Goal: Transaction & Acquisition: Purchase product/service

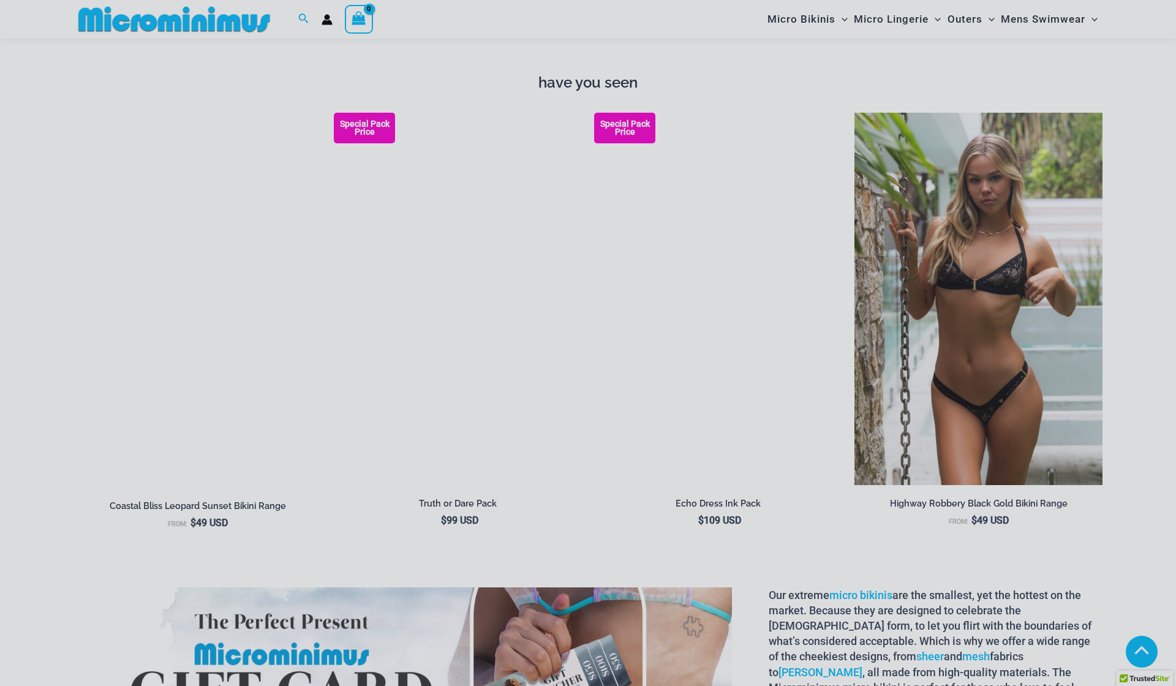
scroll to position [1628, 0]
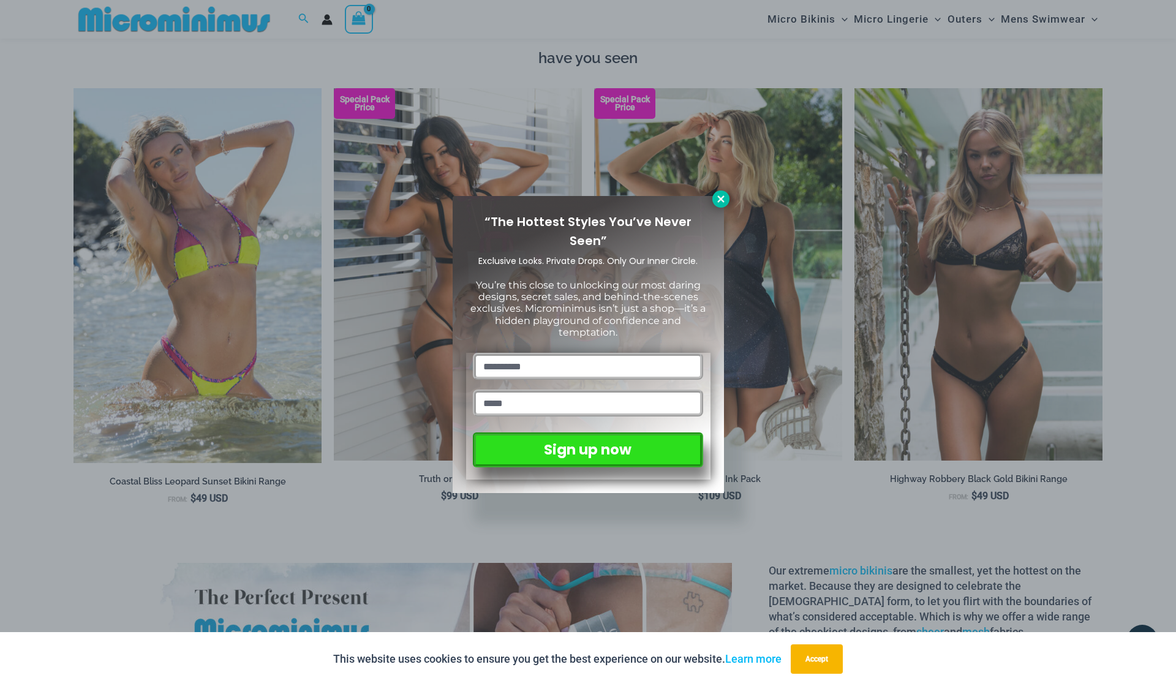
click at [719, 195] on icon at bounding box center [721, 199] width 11 height 11
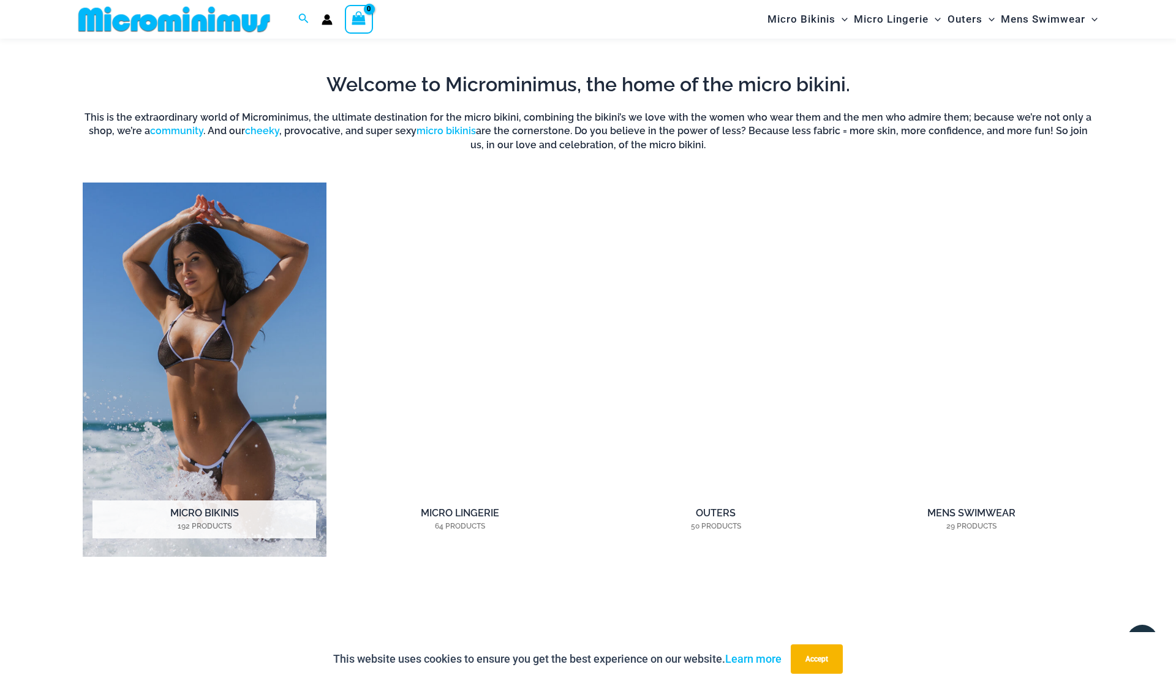
scroll to position [1012, 0]
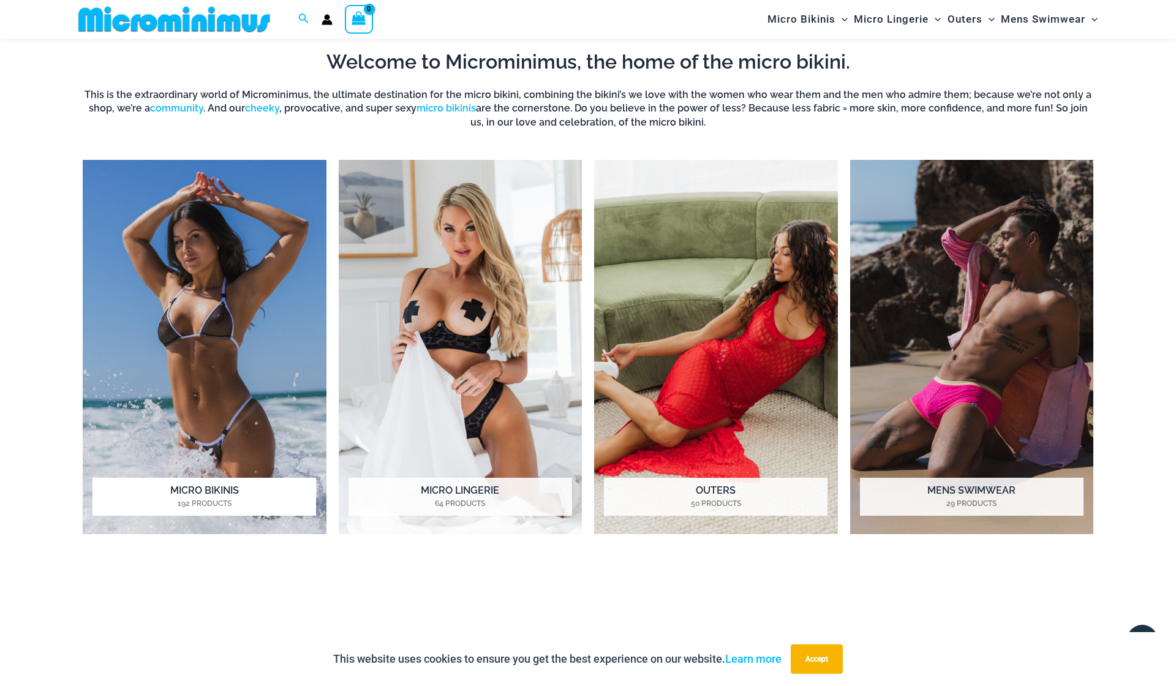
click at [194, 298] on img "Visit product category Micro Bikinis" at bounding box center [205, 347] width 244 height 374
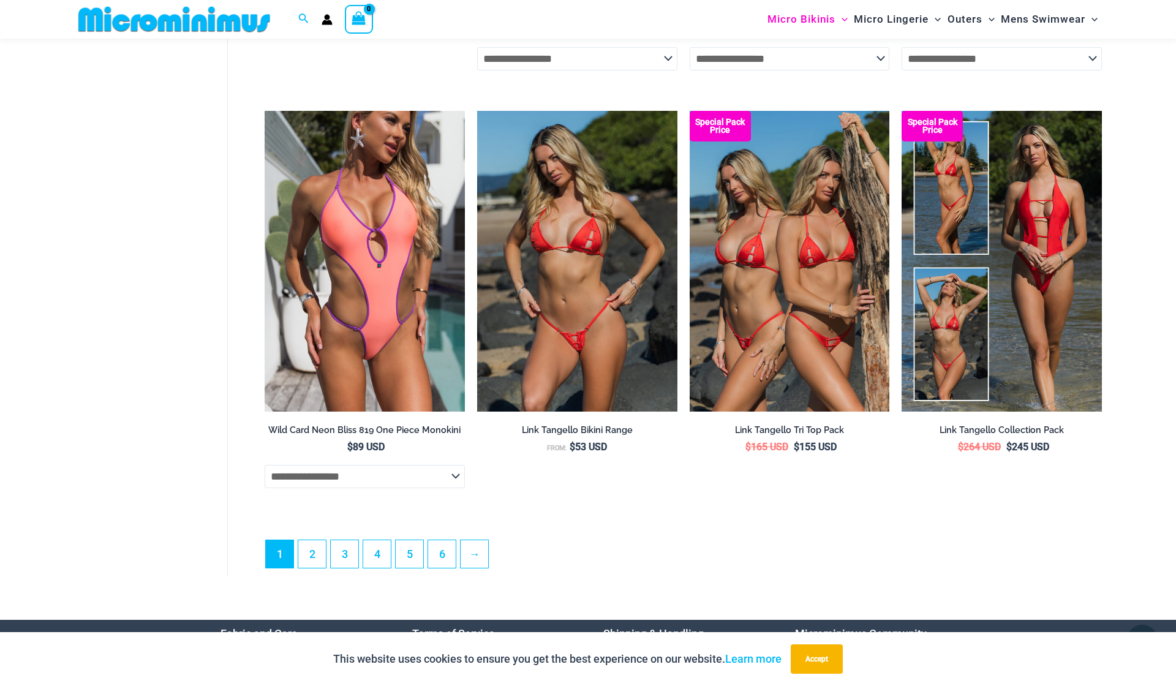
scroll to position [3261, 0]
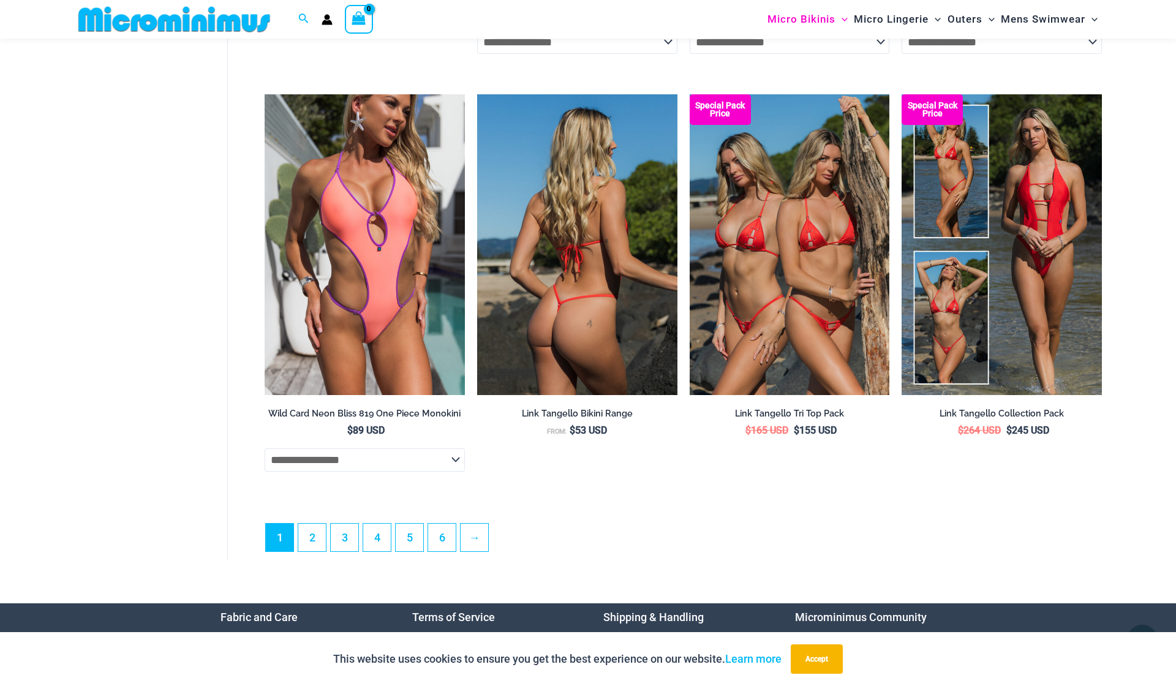
click at [575, 230] on img at bounding box center [577, 244] width 200 height 300
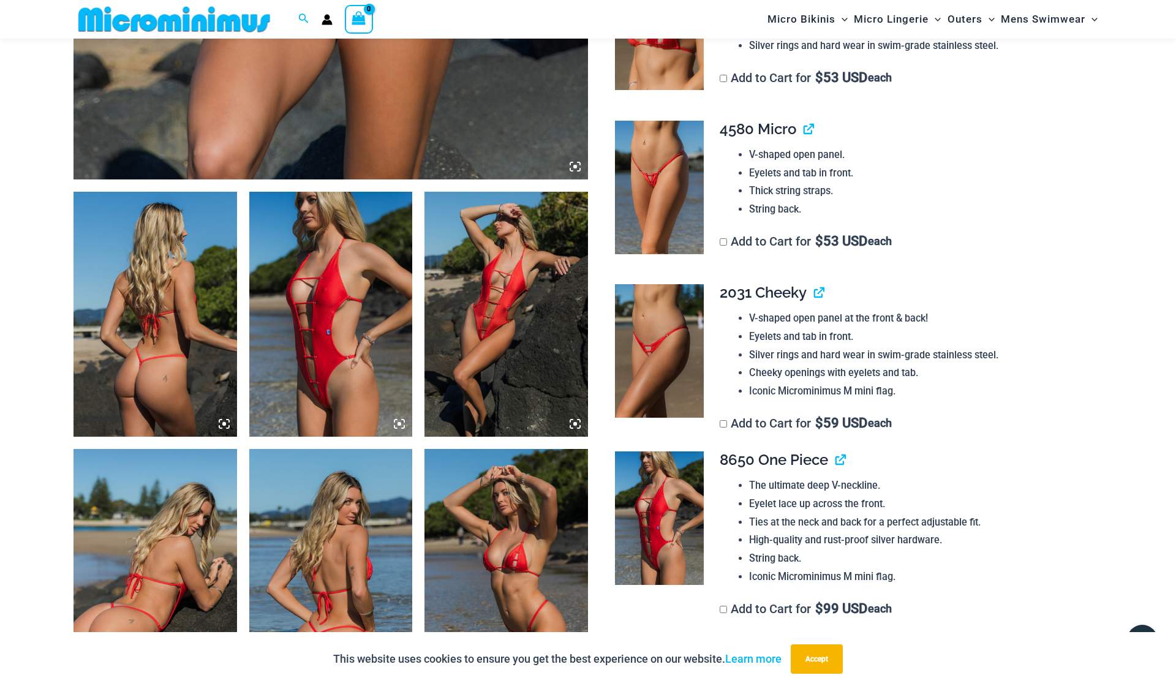
scroll to position [705, 0]
click at [664, 330] on img at bounding box center [659, 351] width 89 height 134
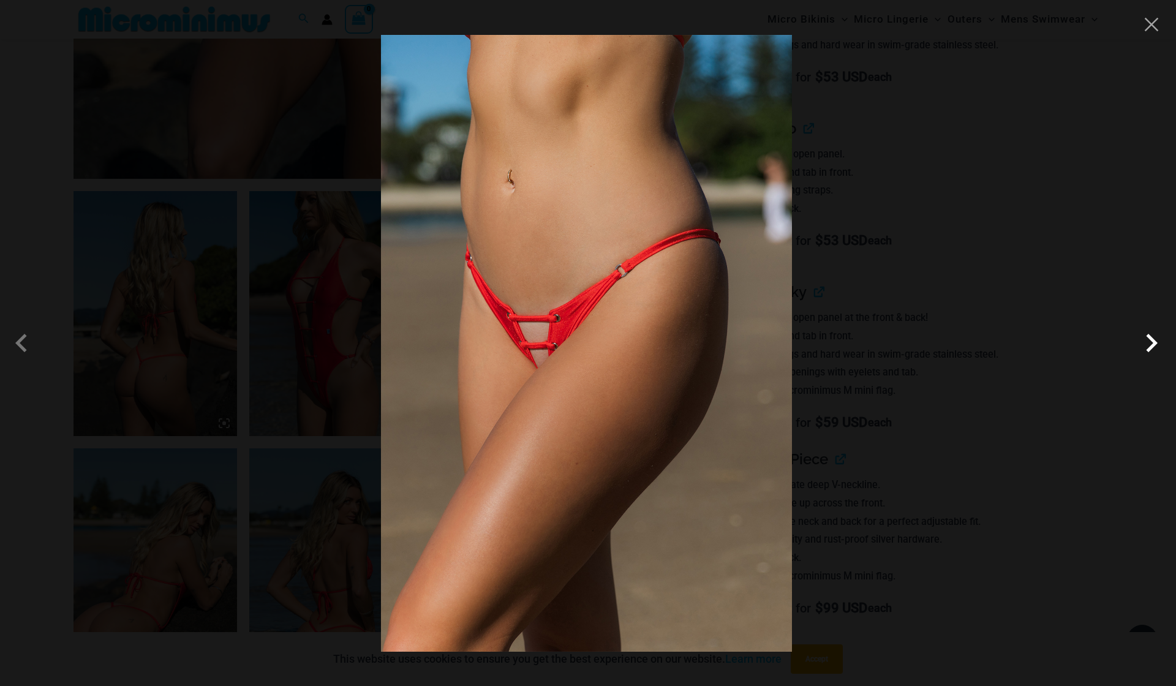
click at [1152, 340] on span at bounding box center [1151, 343] width 37 height 37
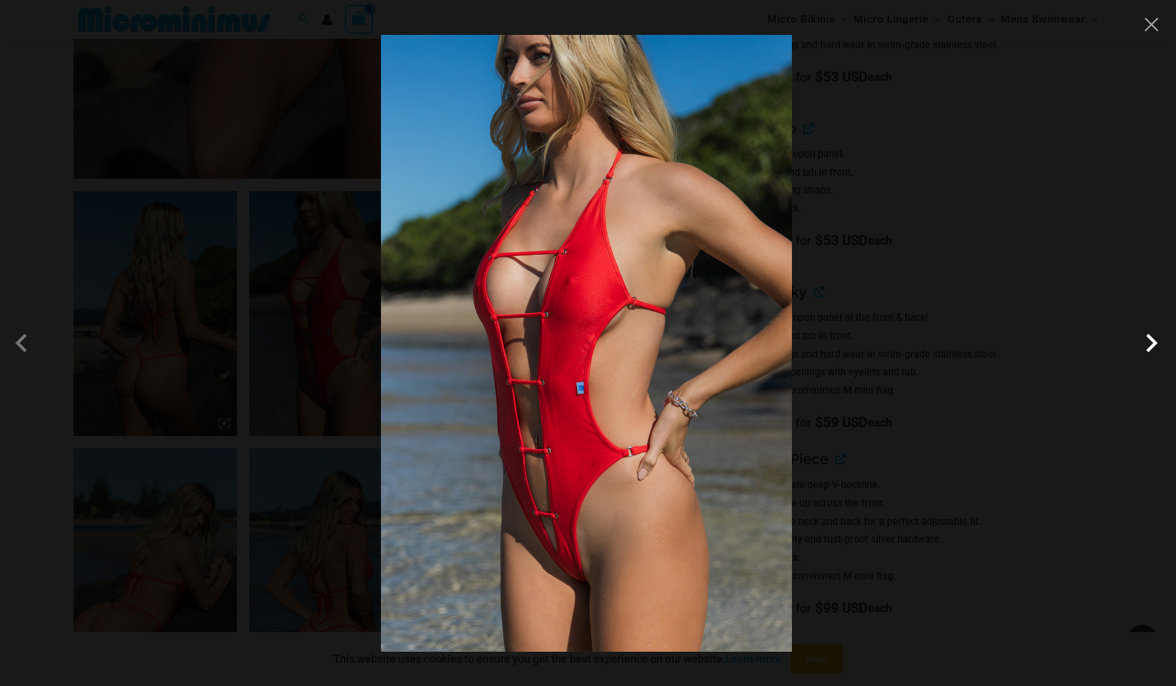
click at [1152, 340] on span at bounding box center [1151, 343] width 37 height 37
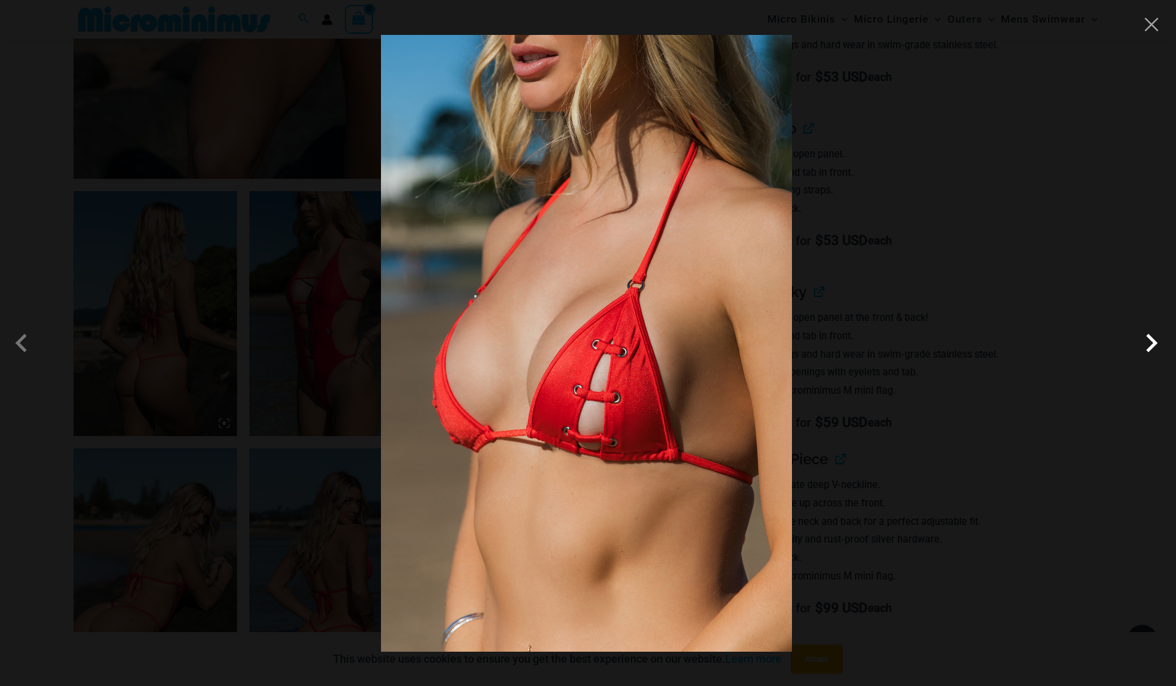
click at [1152, 340] on span at bounding box center [1151, 343] width 37 height 37
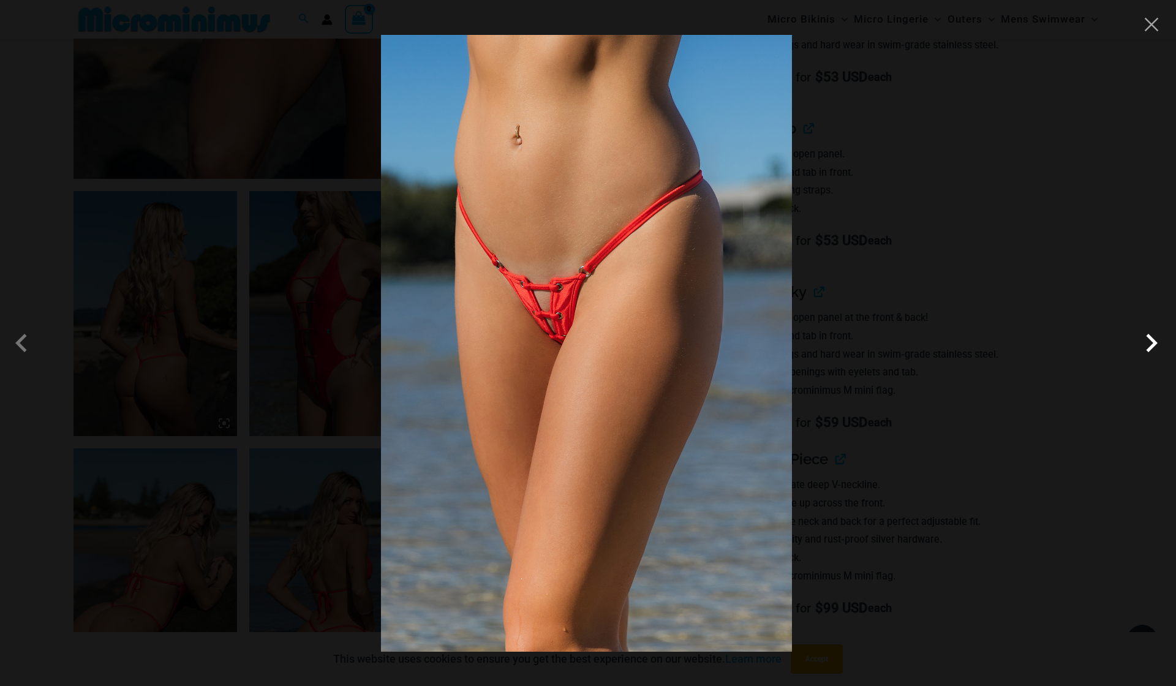
click at [1152, 340] on span at bounding box center [1151, 343] width 37 height 37
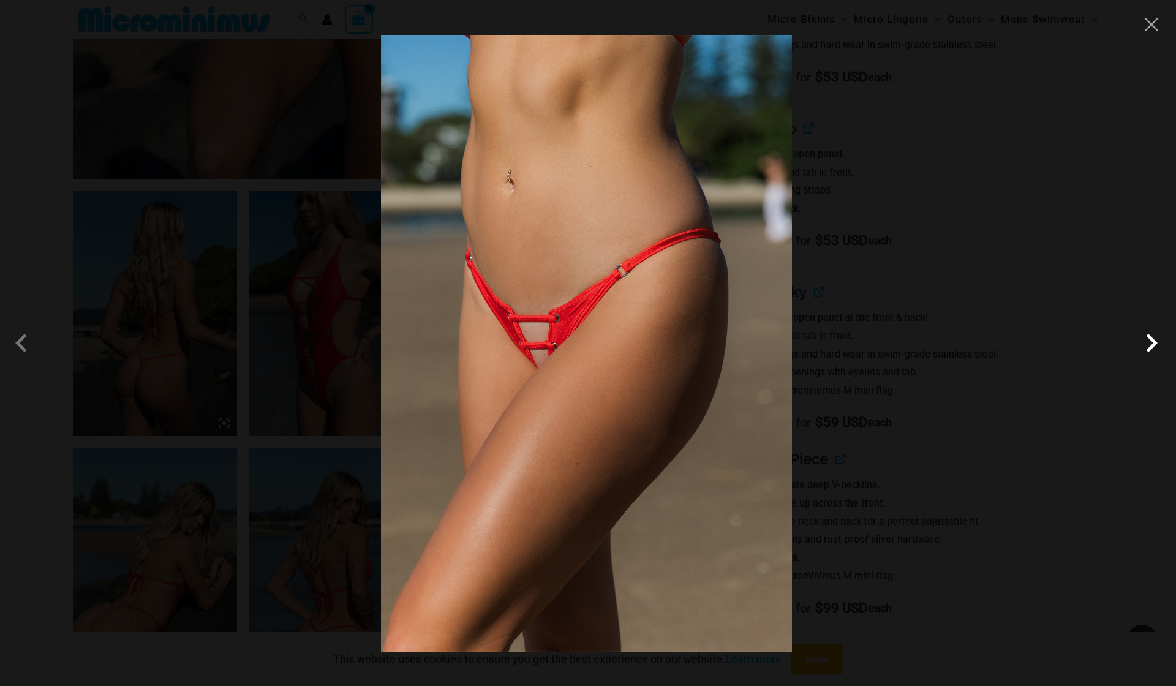
click at [1152, 340] on span at bounding box center [1151, 343] width 37 height 37
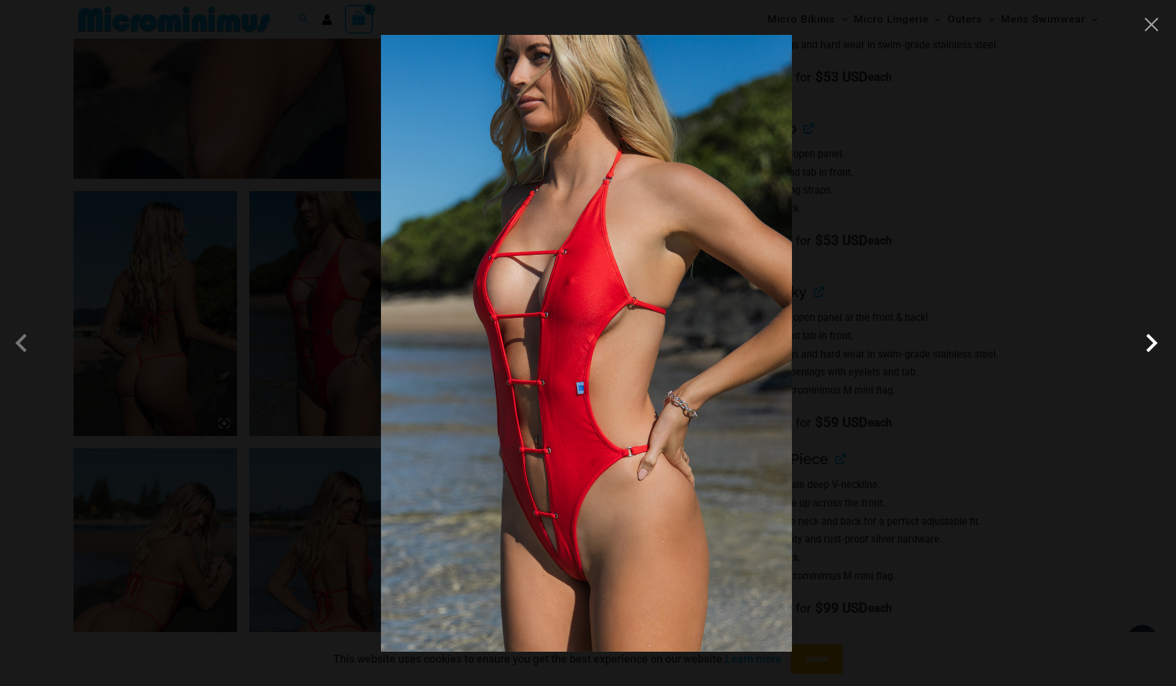
click at [1152, 340] on span at bounding box center [1151, 343] width 37 height 37
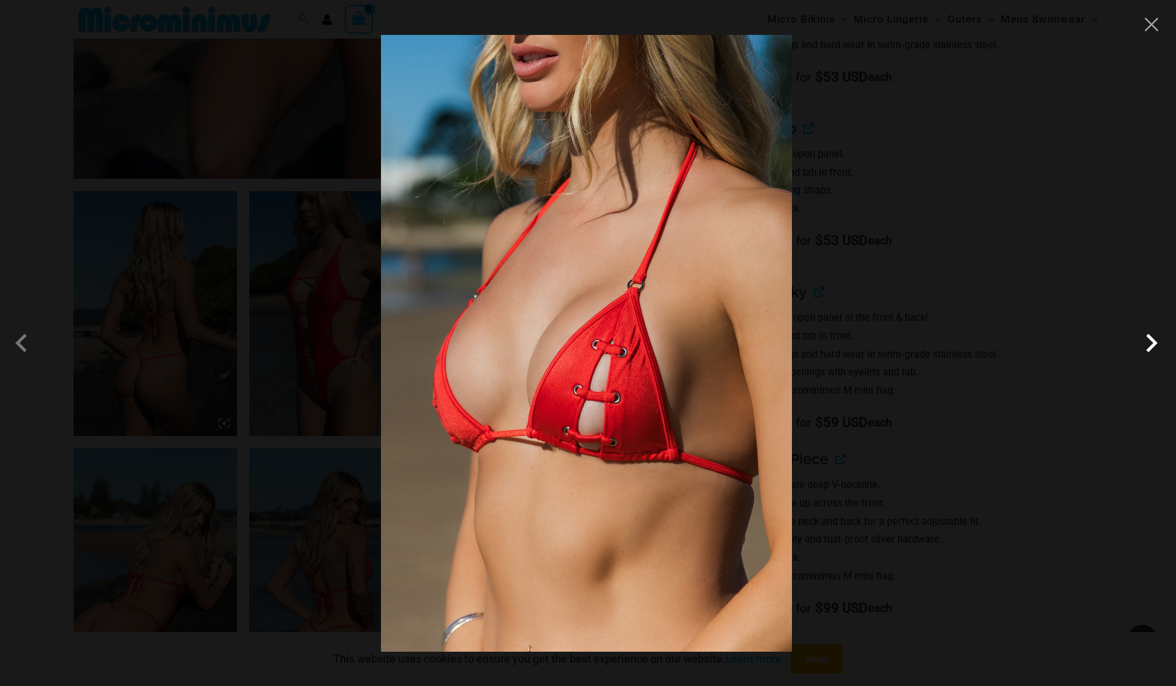
click at [1152, 340] on span at bounding box center [1151, 343] width 37 height 37
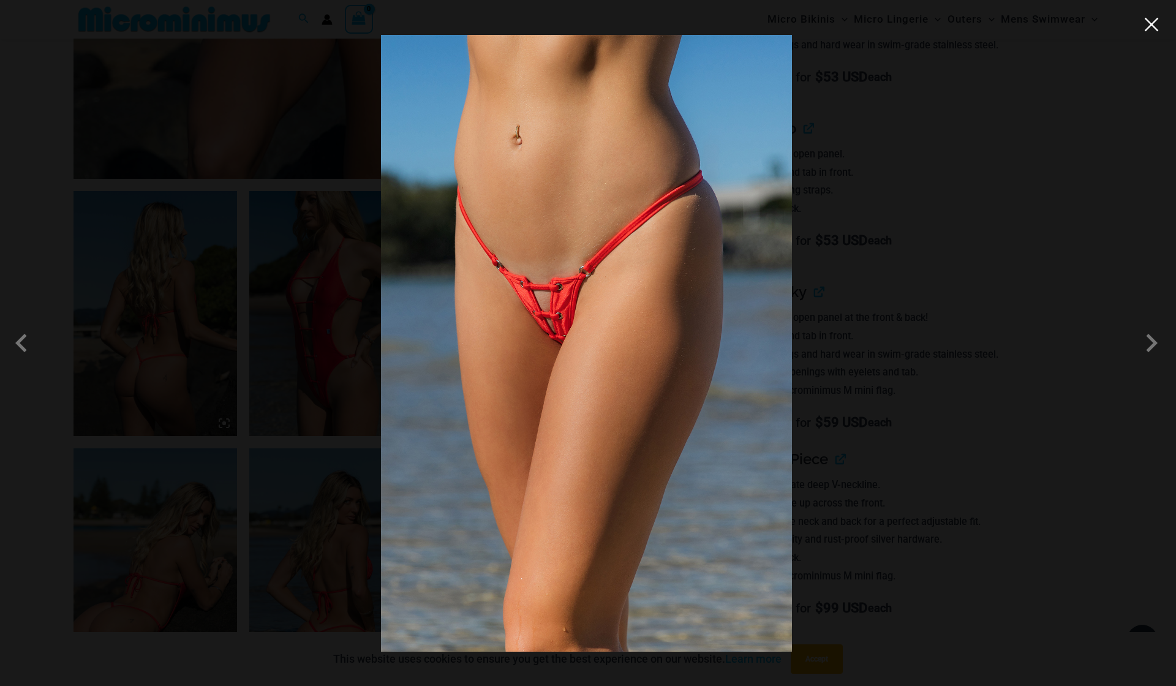
click at [1153, 22] on button "Close" at bounding box center [1152, 24] width 18 height 18
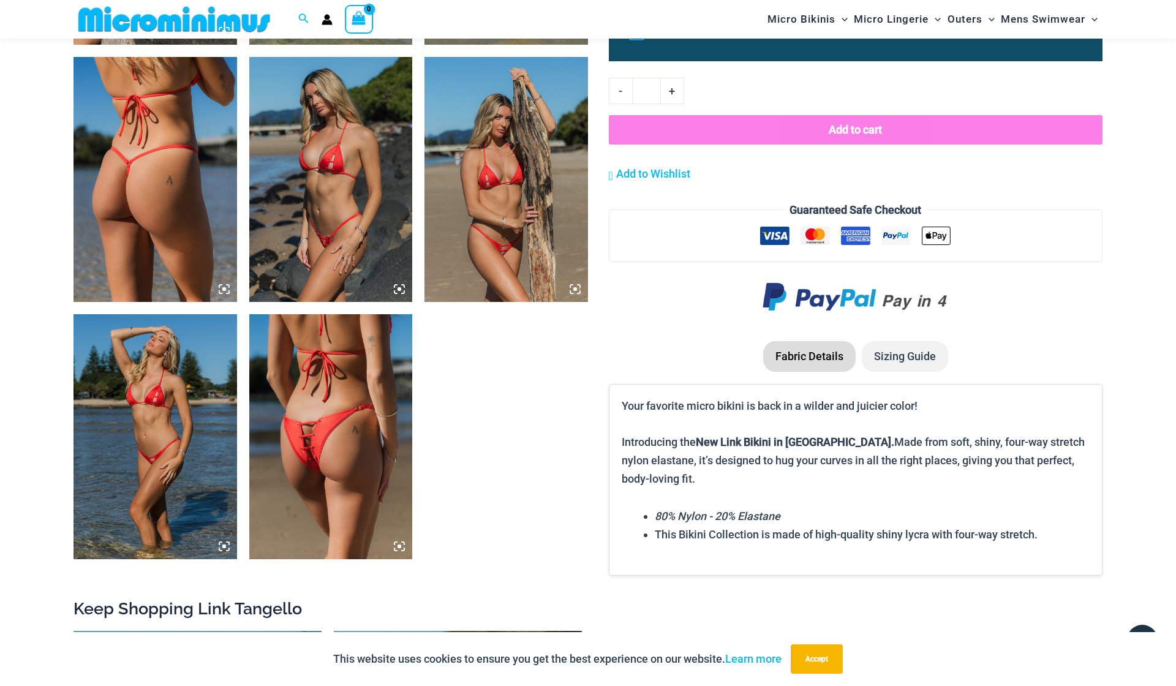
scroll to position [1358, 0]
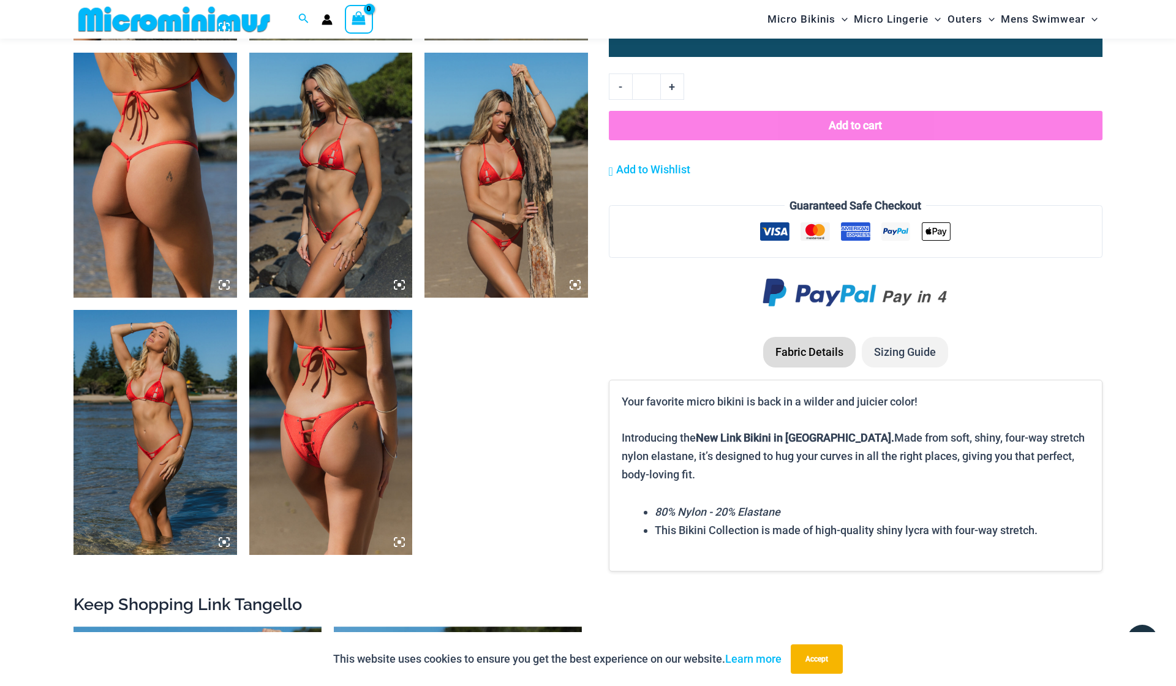
click at [331, 423] on img at bounding box center [331, 432] width 164 height 245
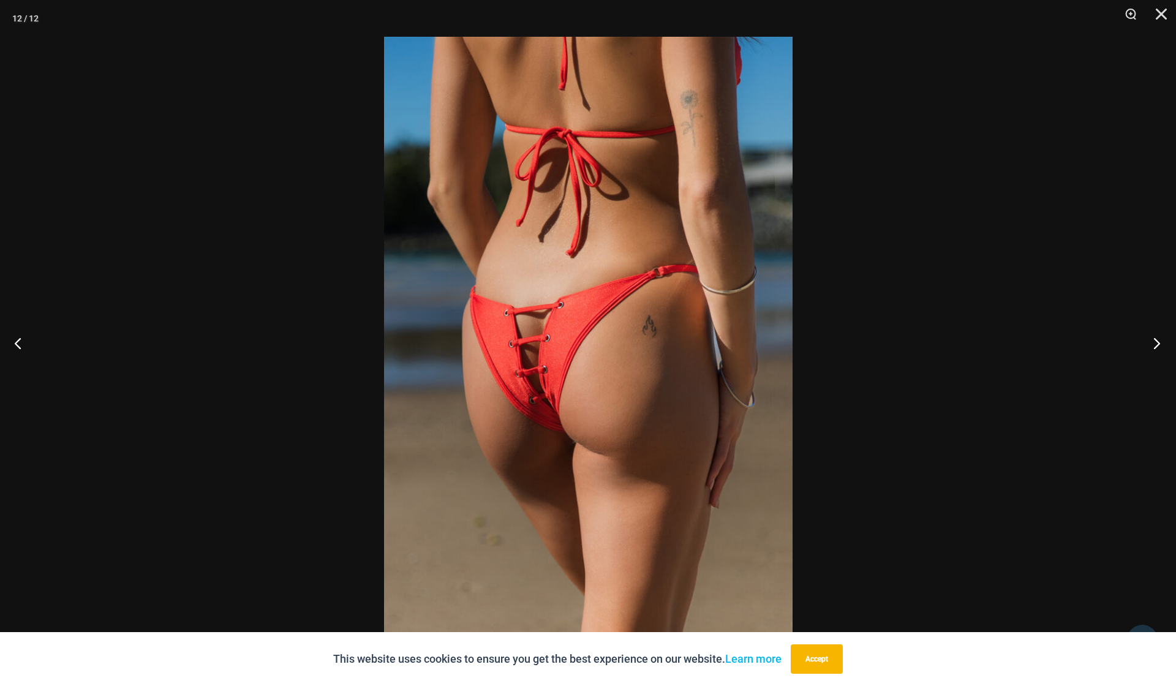
click at [1152, 345] on button "Next" at bounding box center [1153, 342] width 46 height 61
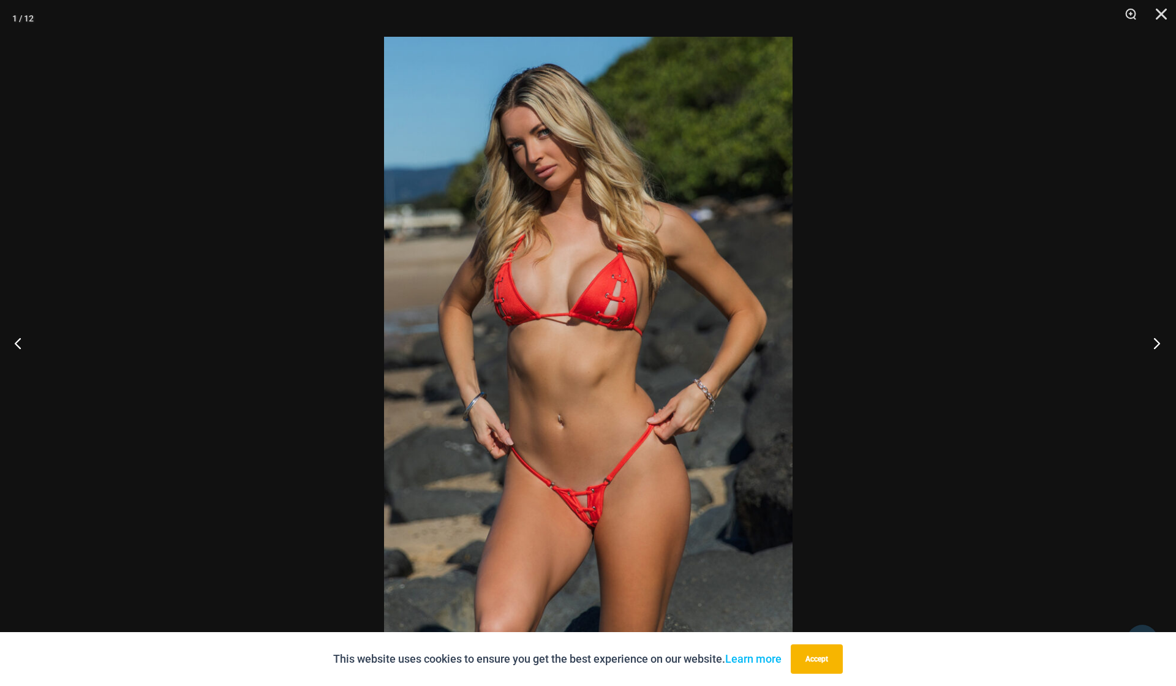
click at [1152, 345] on button "Next" at bounding box center [1153, 342] width 46 height 61
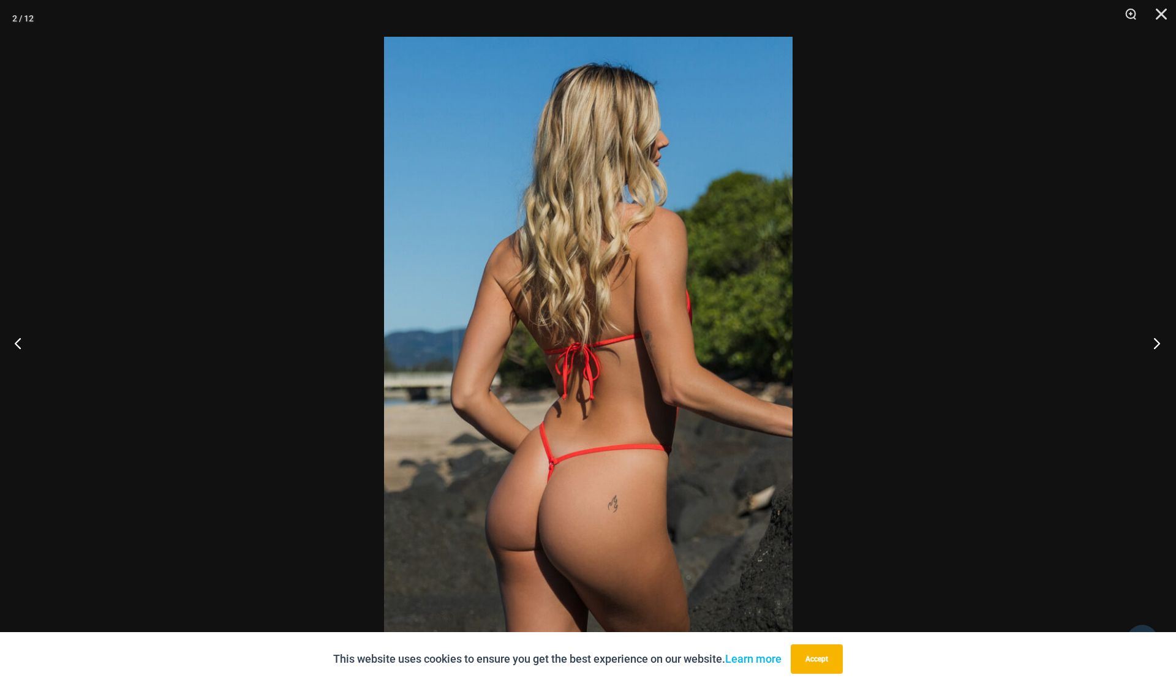
click at [1152, 345] on button "Next" at bounding box center [1153, 342] width 46 height 61
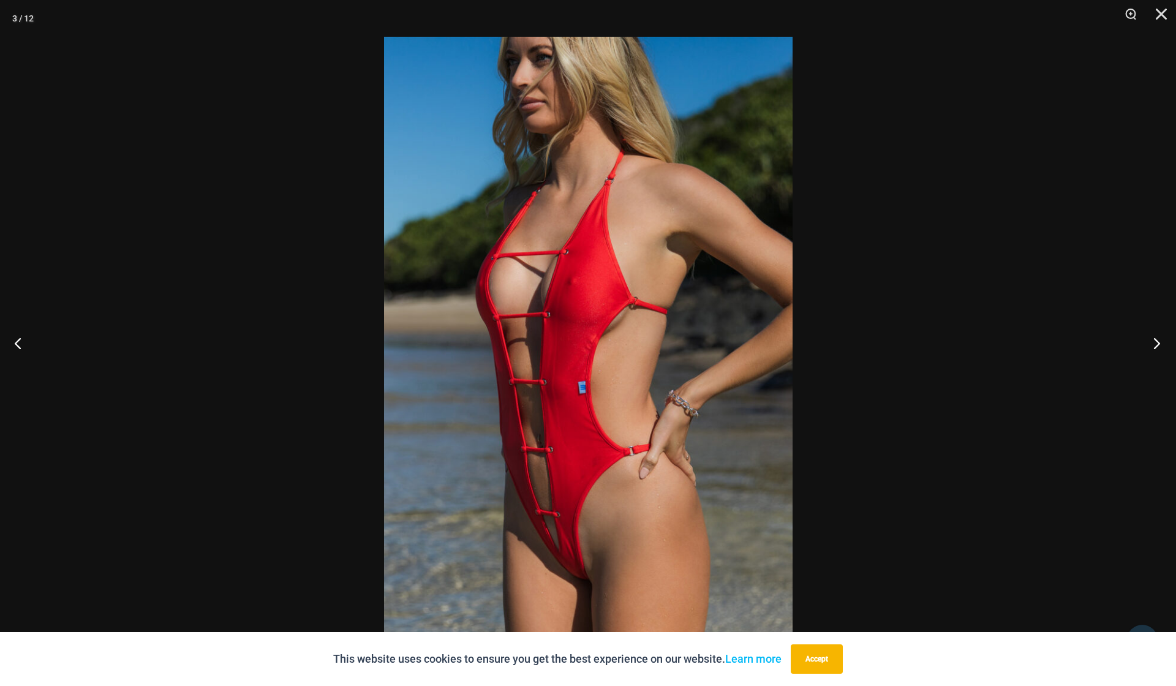
click at [1152, 345] on button "Next" at bounding box center [1153, 342] width 46 height 61
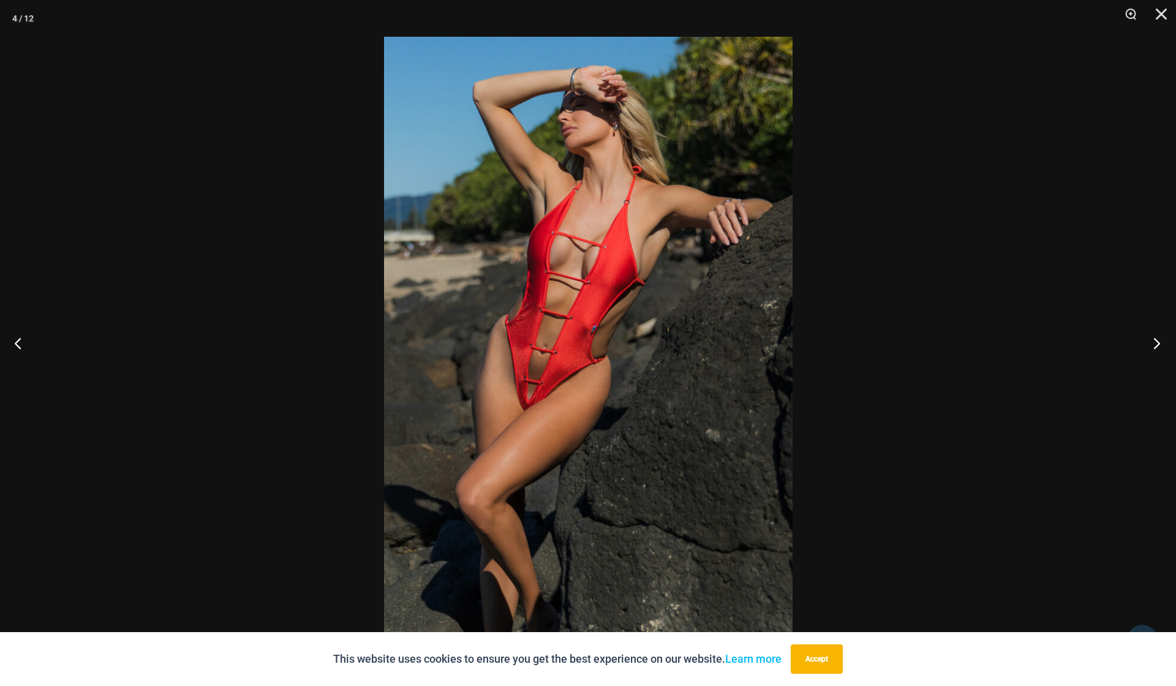
click at [1152, 345] on button "Next" at bounding box center [1153, 342] width 46 height 61
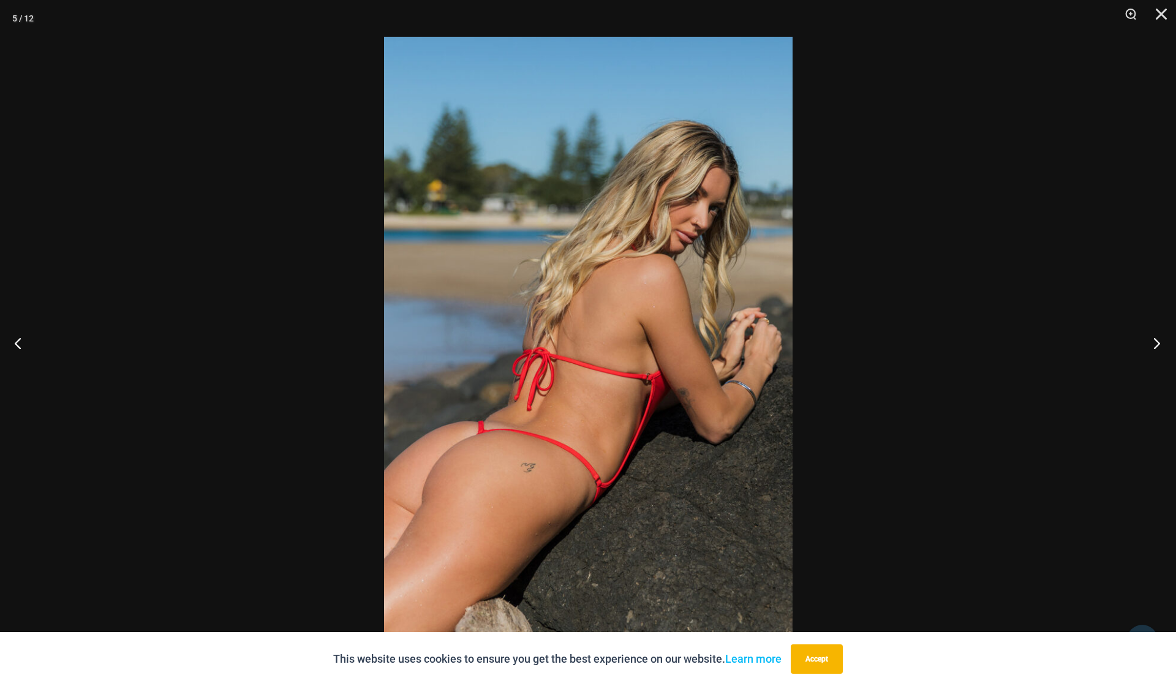
click at [1152, 345] on button "Next" at bounding box center [1153, 342] width 46 height 61
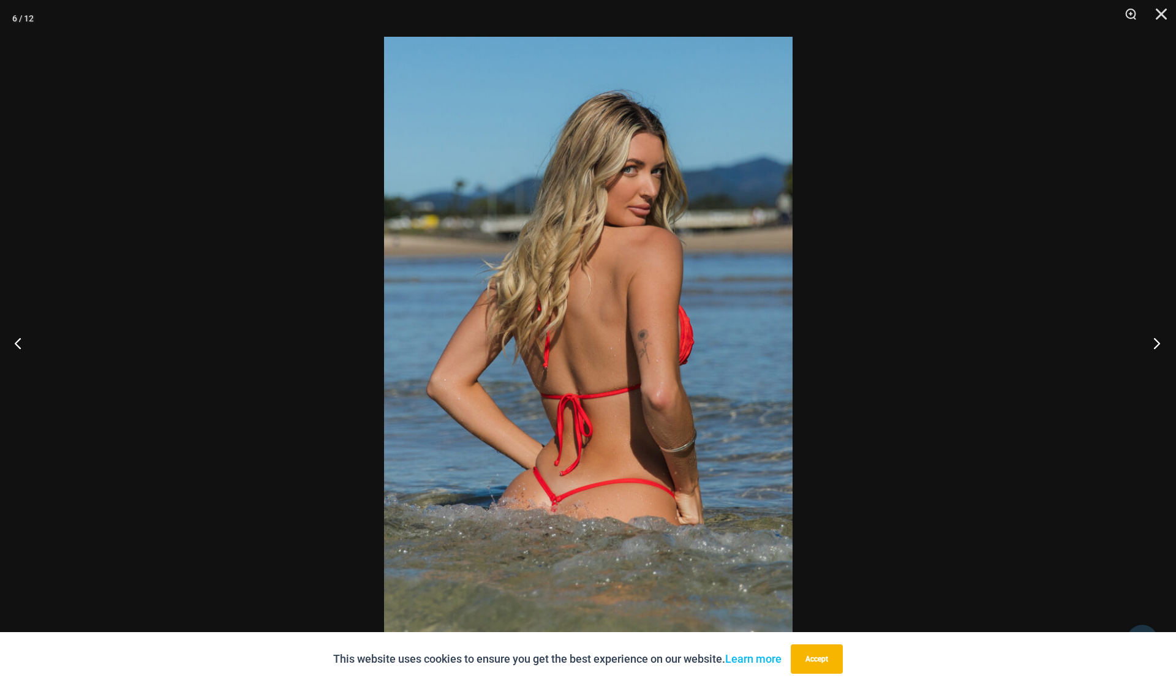
click at [1152, 345] on button "Next" at bounding box center [1153, 342] width 46 height 61
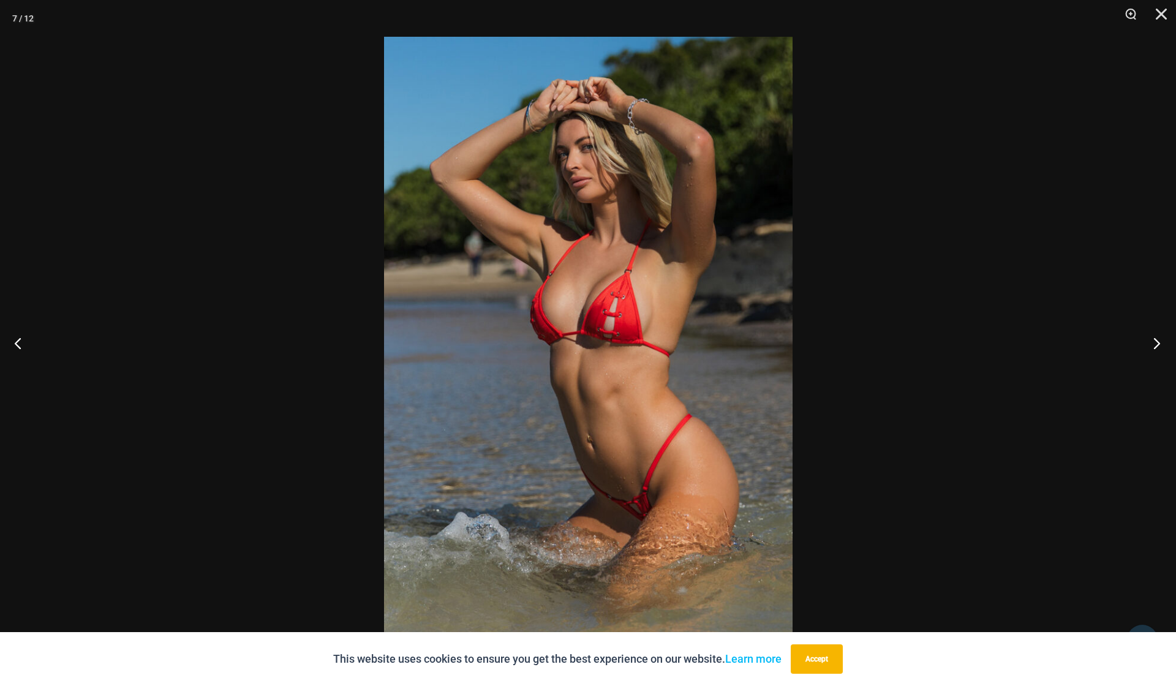
click at [1152, 345] on button "Next" at bounding box center [1153, 342] width 46 height 61
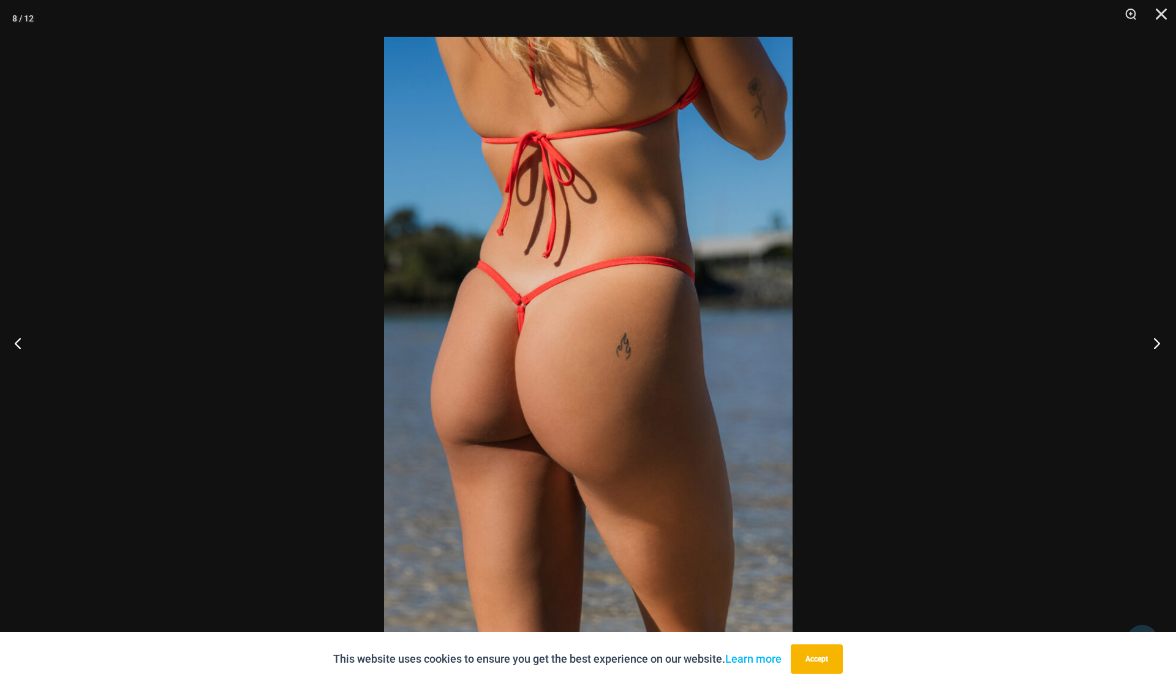
click at [1152, 345] on button "Next" at bounding box center [1153, 342] width 46 height 61
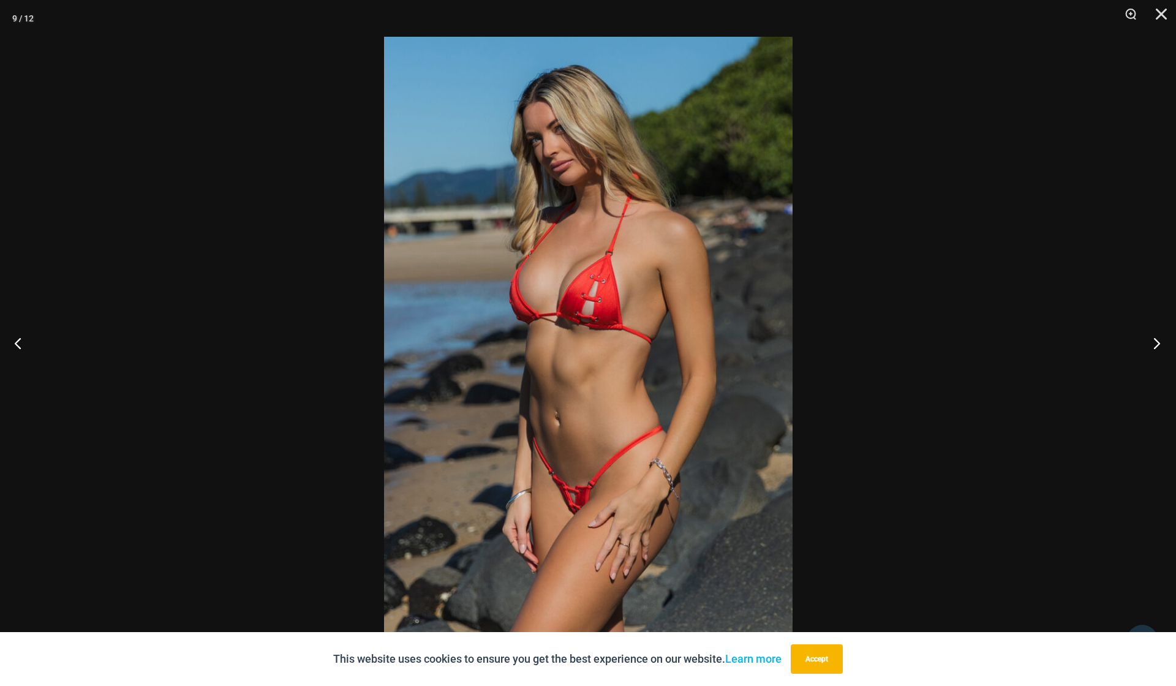
click at [1152, 345] on button "Next" at bounding box center [1153, 342] width 46 height 61
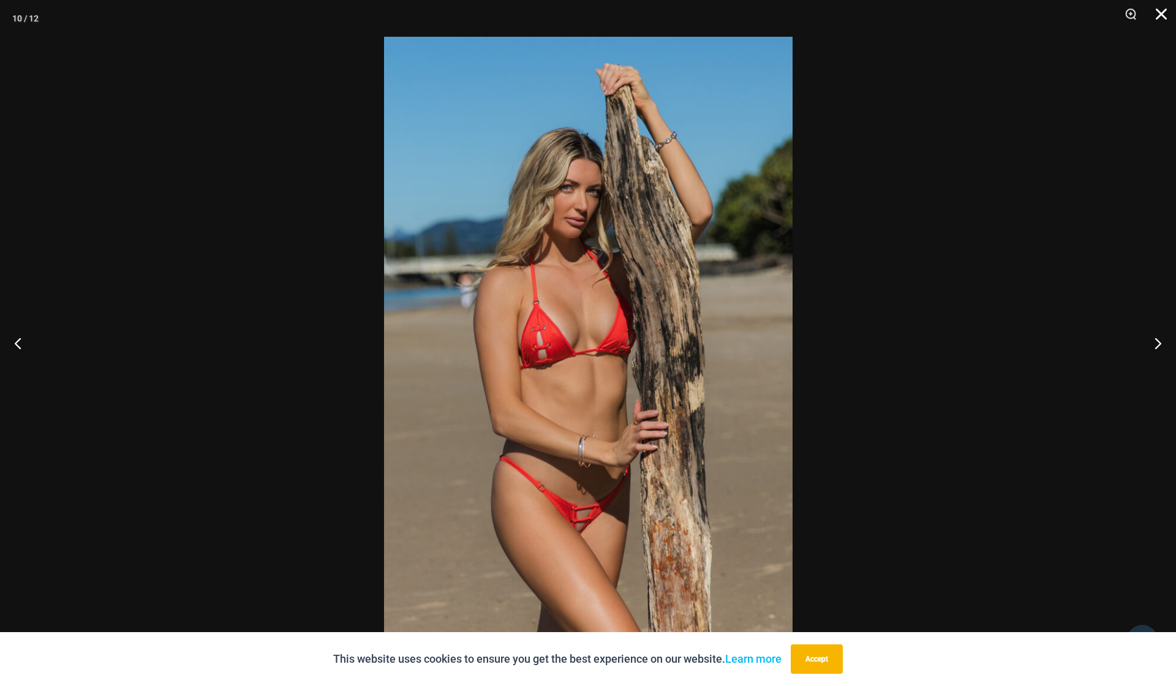
click at [1160, 9] on button "Close" at bounding box center [1157, 18] width 31 height 37
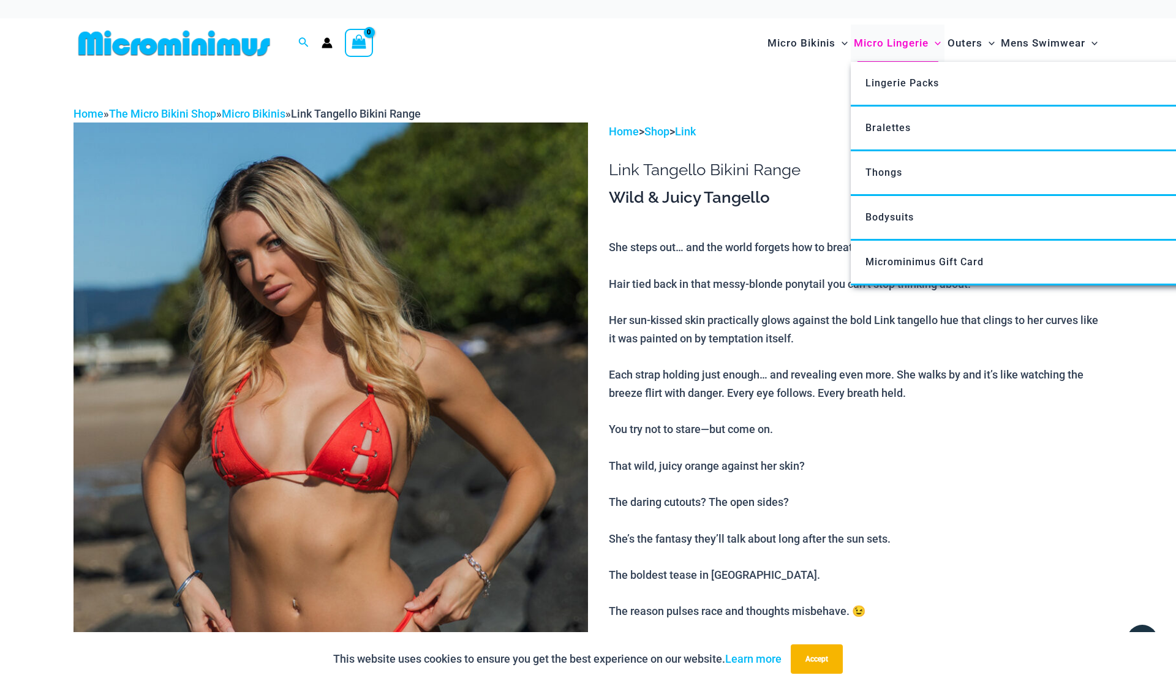
scroll to position [0, 0]
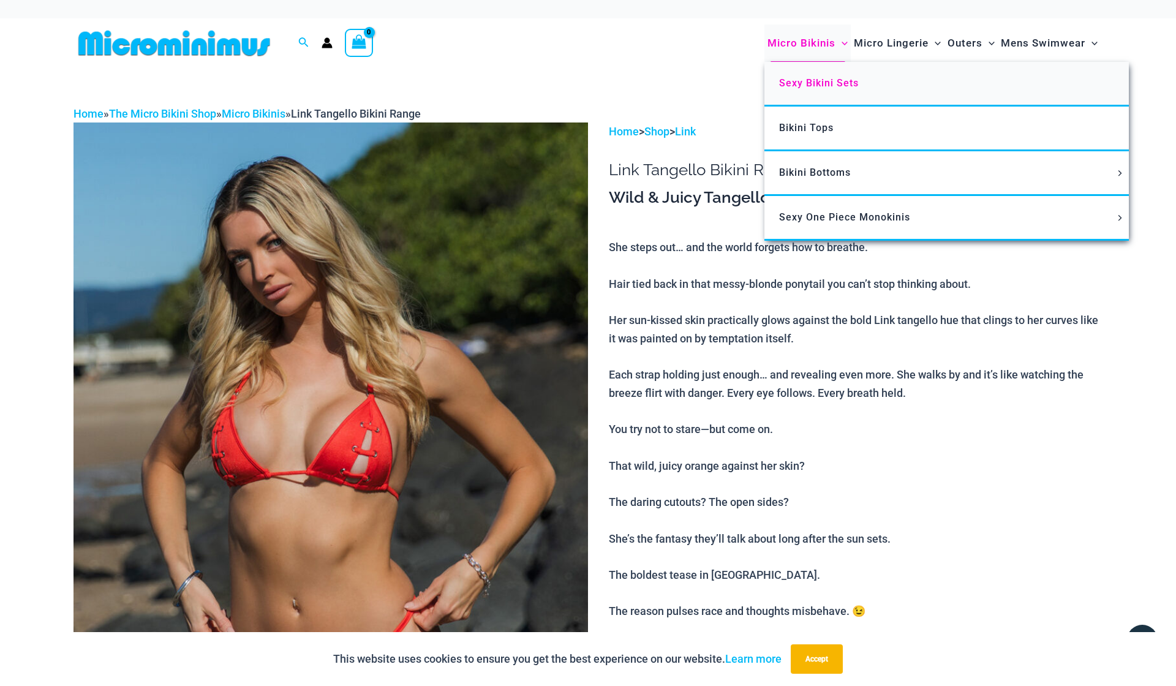
click at [806, 82] on span "Sexy Bikini Sets" at bounding box center [819, 83] width 80 height 12
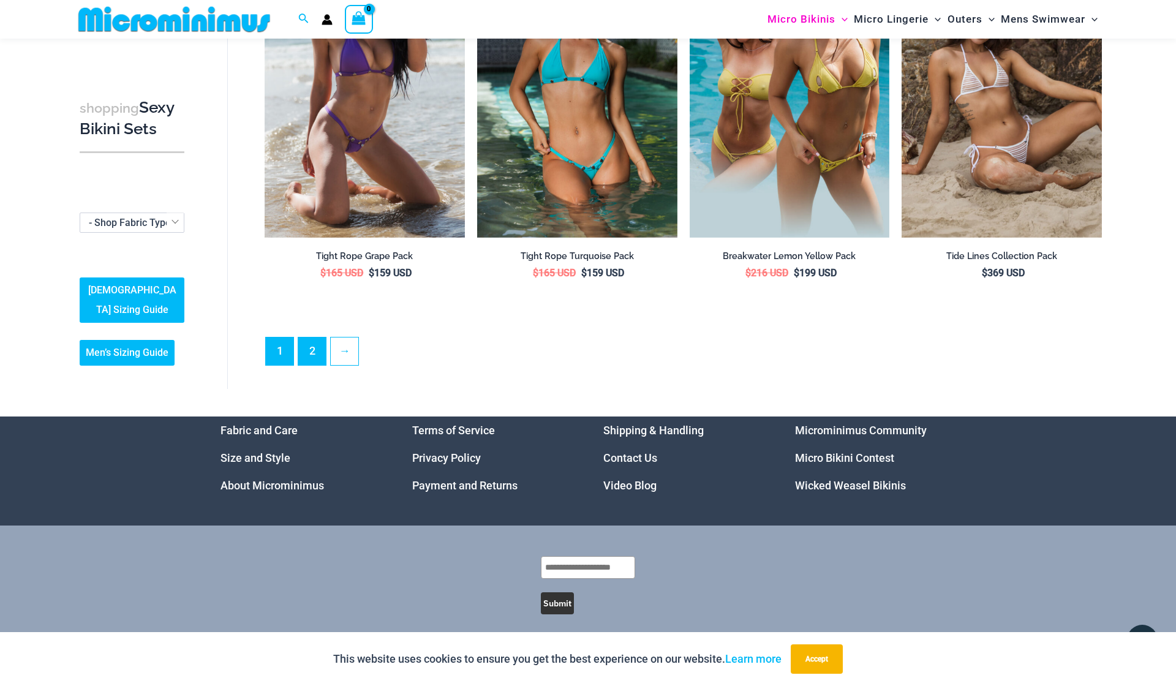
scroll to position [2916, 0]
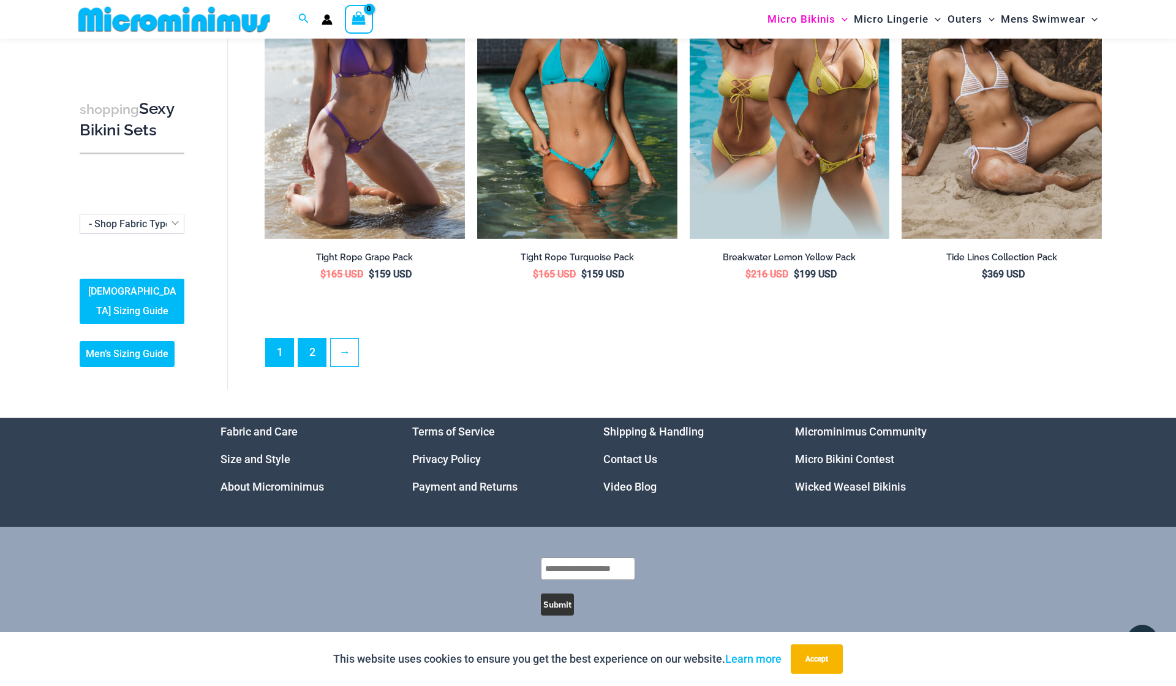
click at [306, 339] on link "2" at bounding box center [312, 353] width 28 height 28
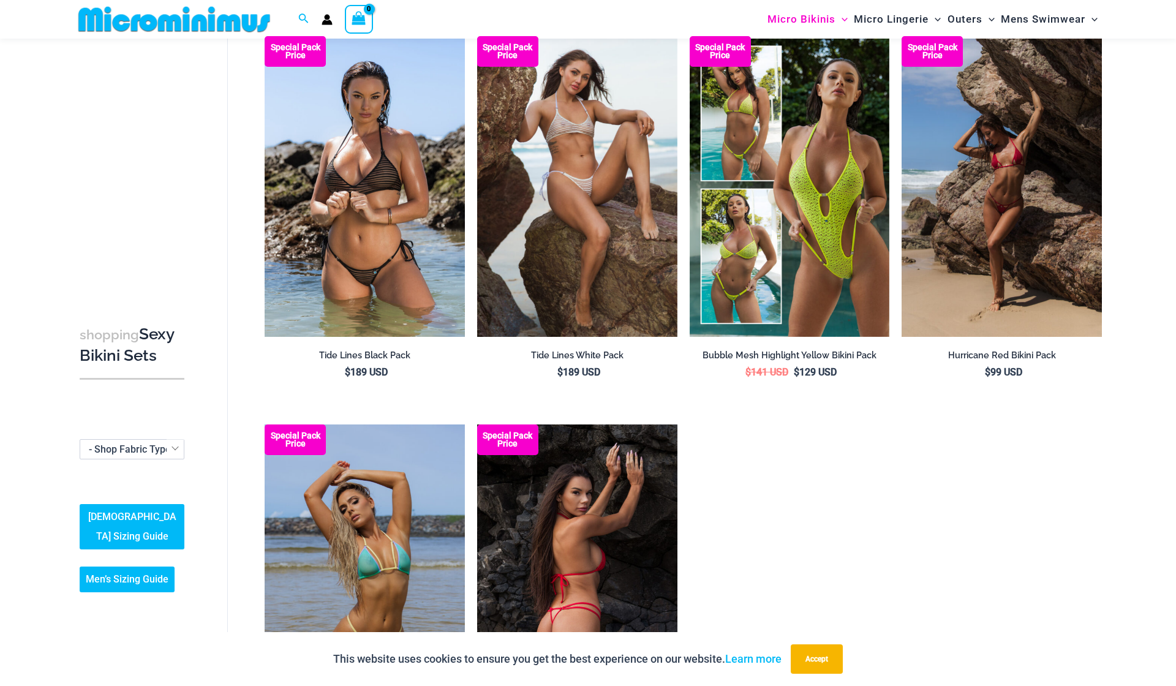
scroll to position [66, 0]
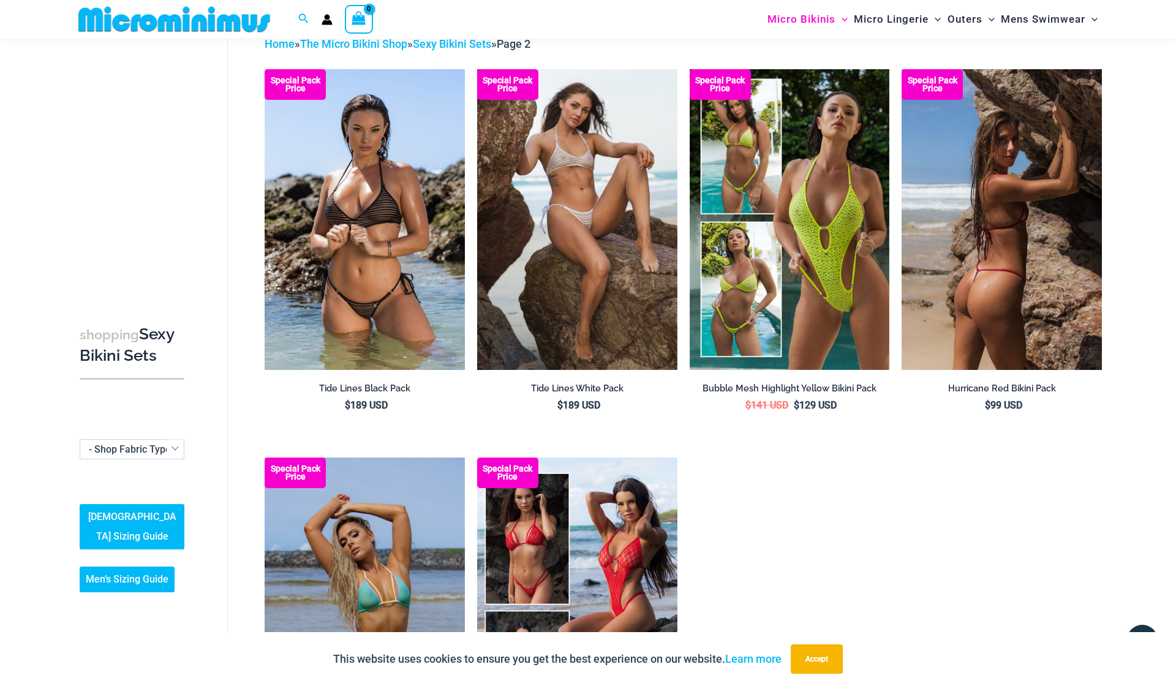
click at [1015, 247] on img at bounding box center [1002, 219] width 200 height 300
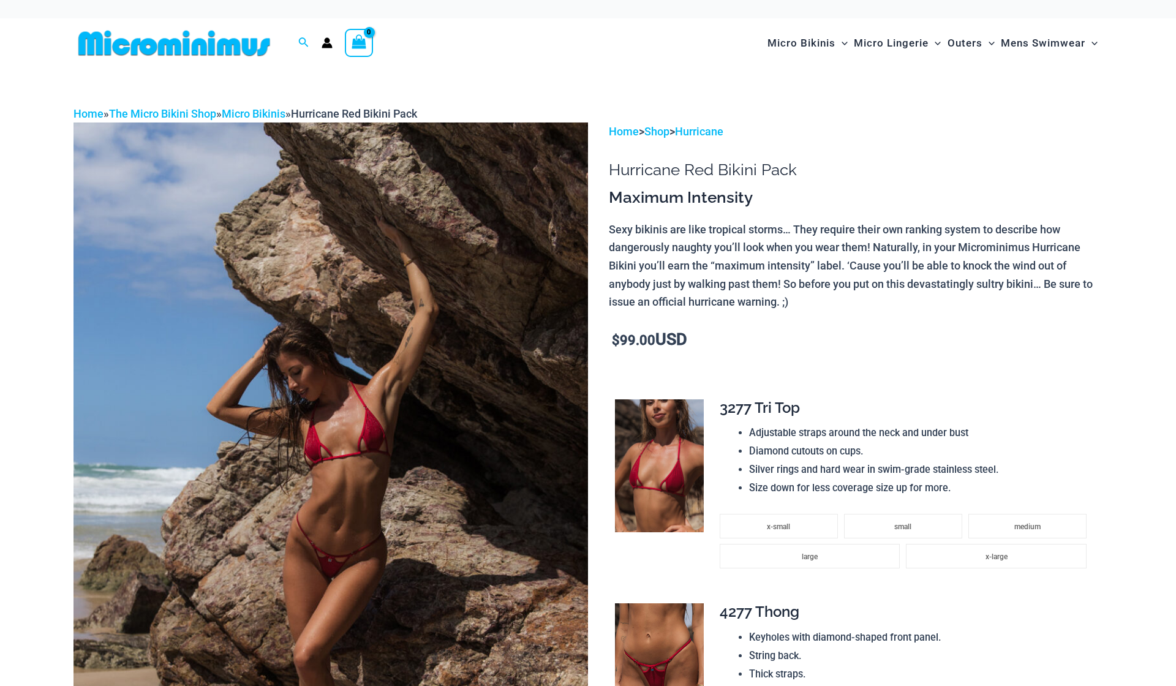
scroll to position [252, 0]
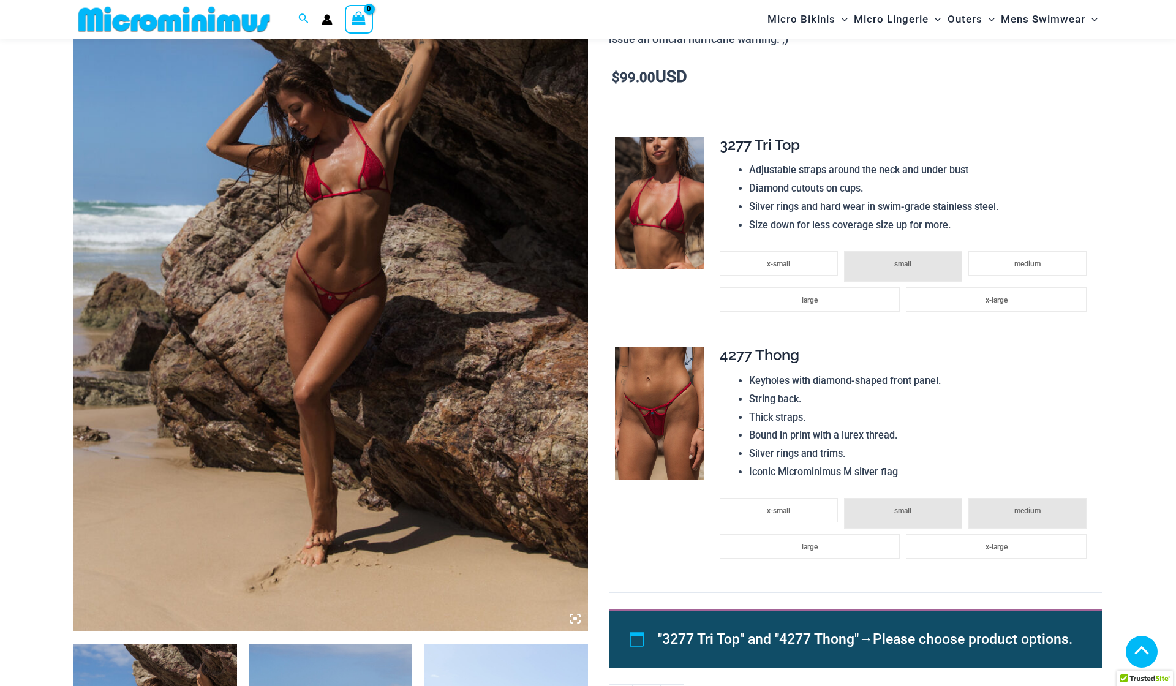
click at [649, 347] on img at bounding box center [659, 414] width 89 height 134
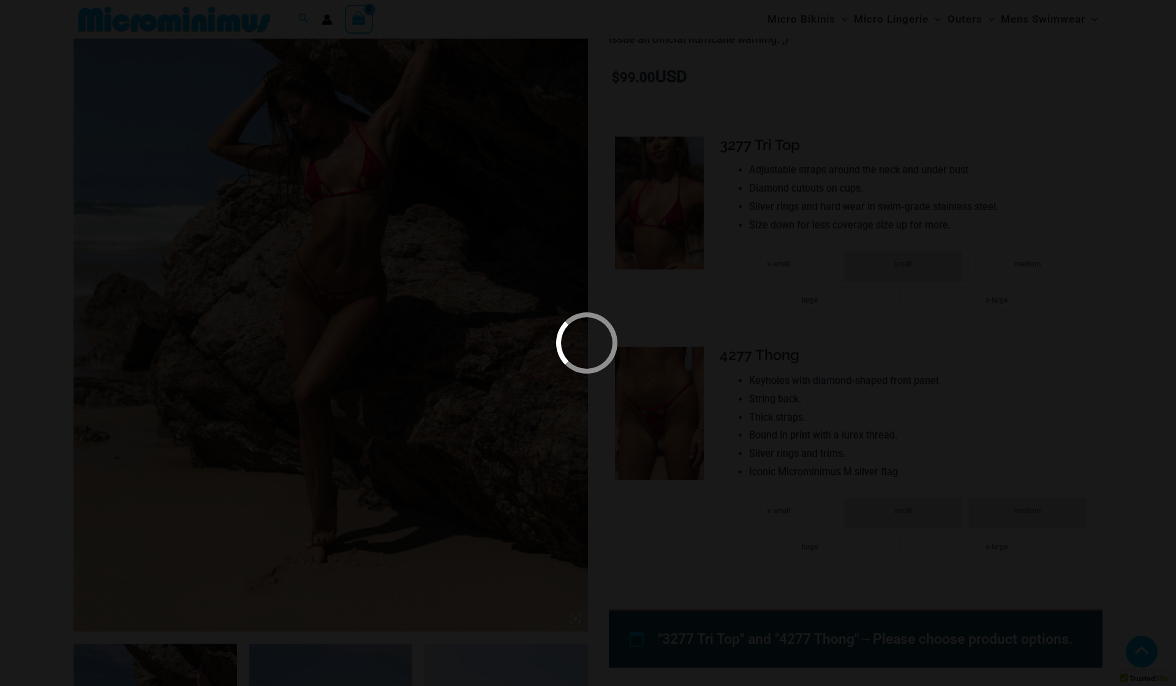
scroll to position [406, 0]
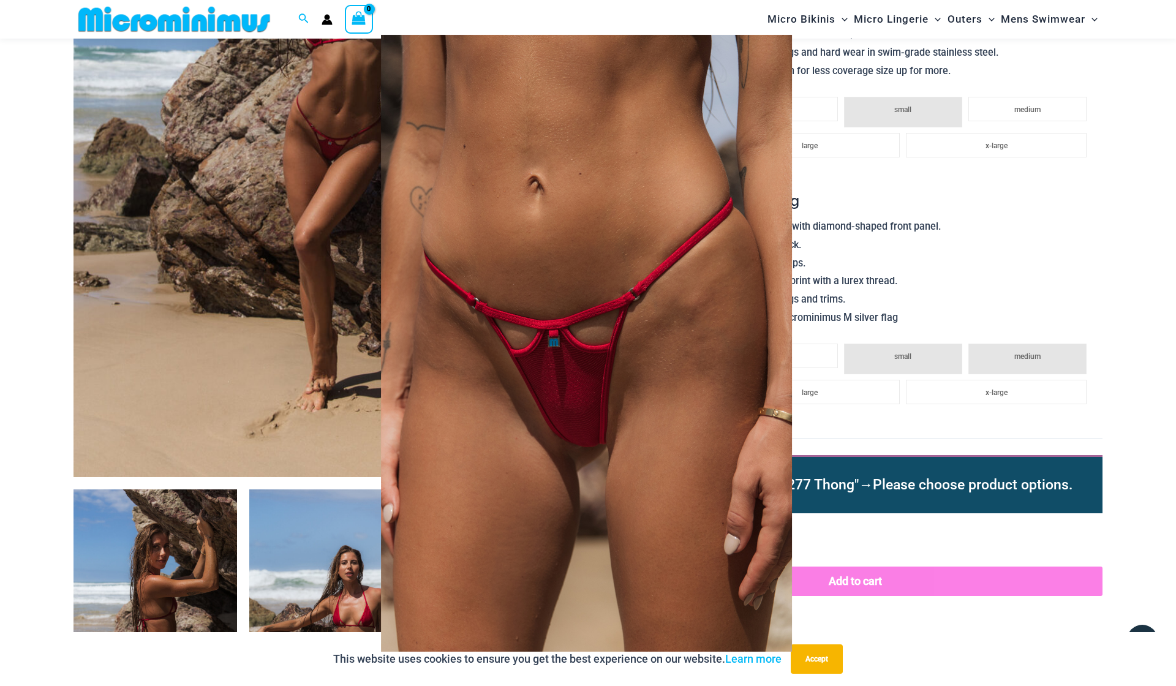
click at [903, 251] on div at bounding box center [588, 343] width 1176 height 686
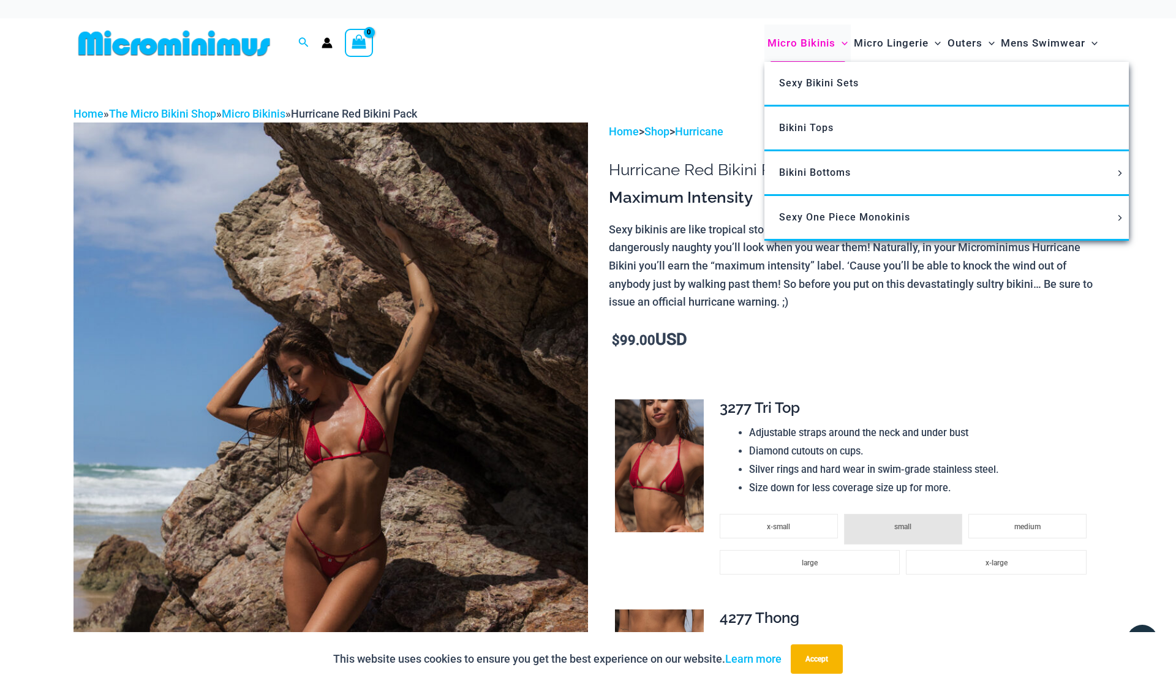
scroll to position [0, 0]
click at [810, 172] on span "Bikini Bottoms" at bounding box center [815, 173] width 72 height 12
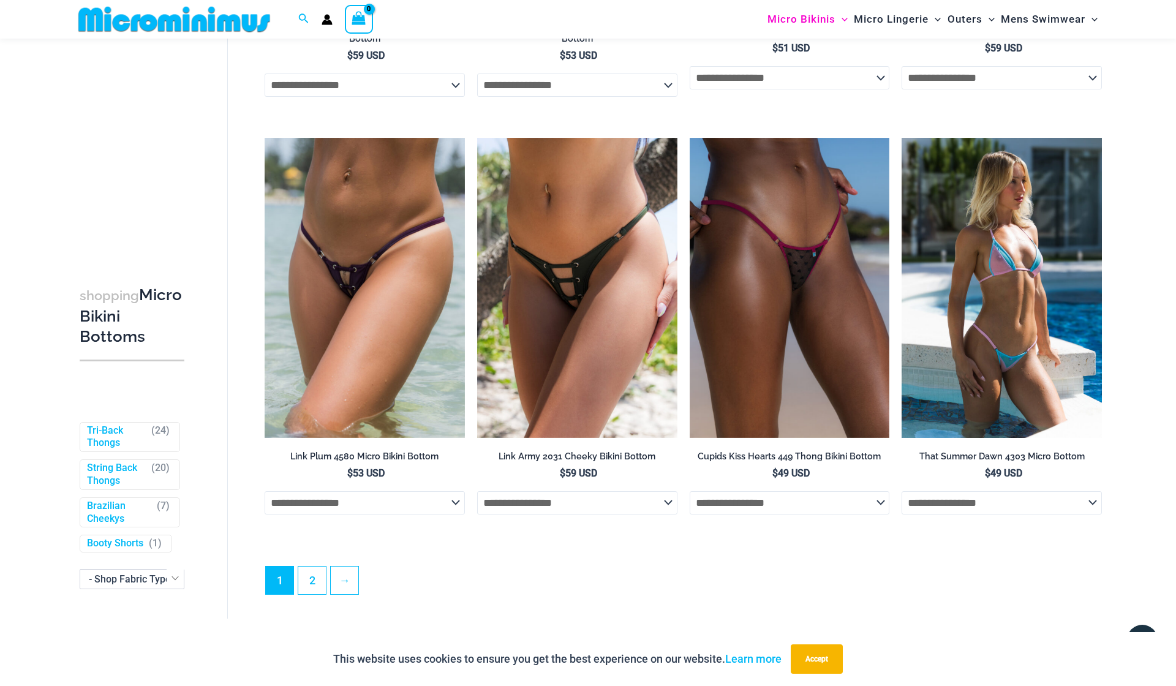
scroll to position [3483, 0]
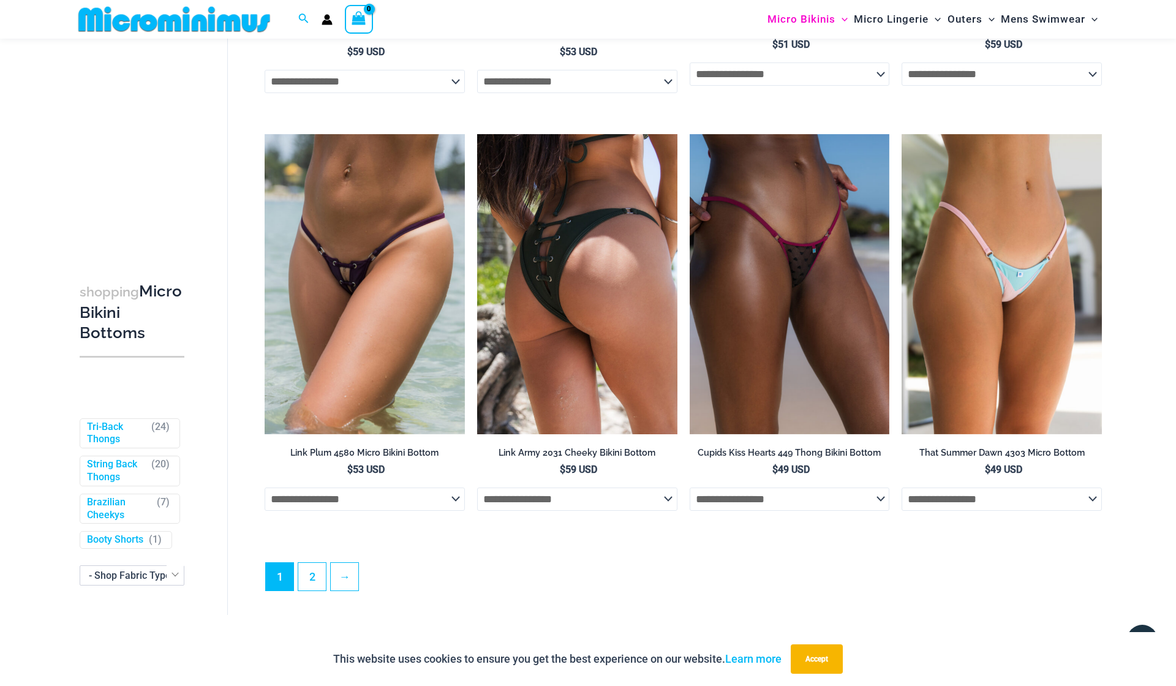
click at [598, 251] on img at bounding box center [577, 284] width 200 height 300
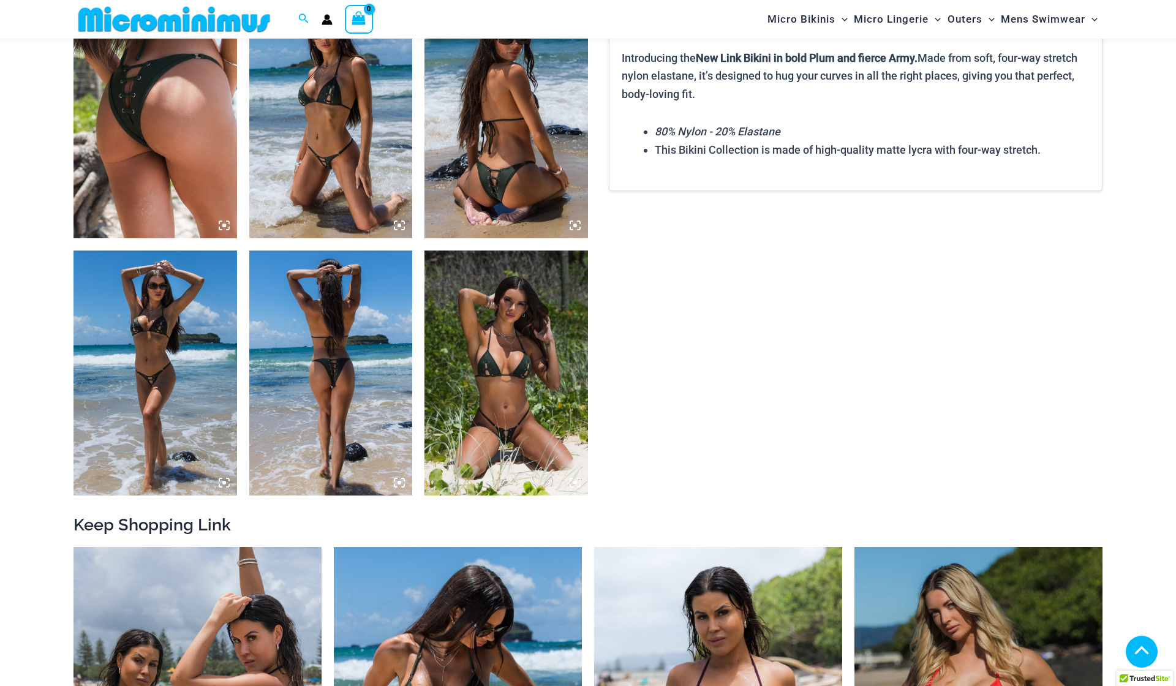
click at [494, 379] on img at bounding box center [507, 373] width 164 height 245
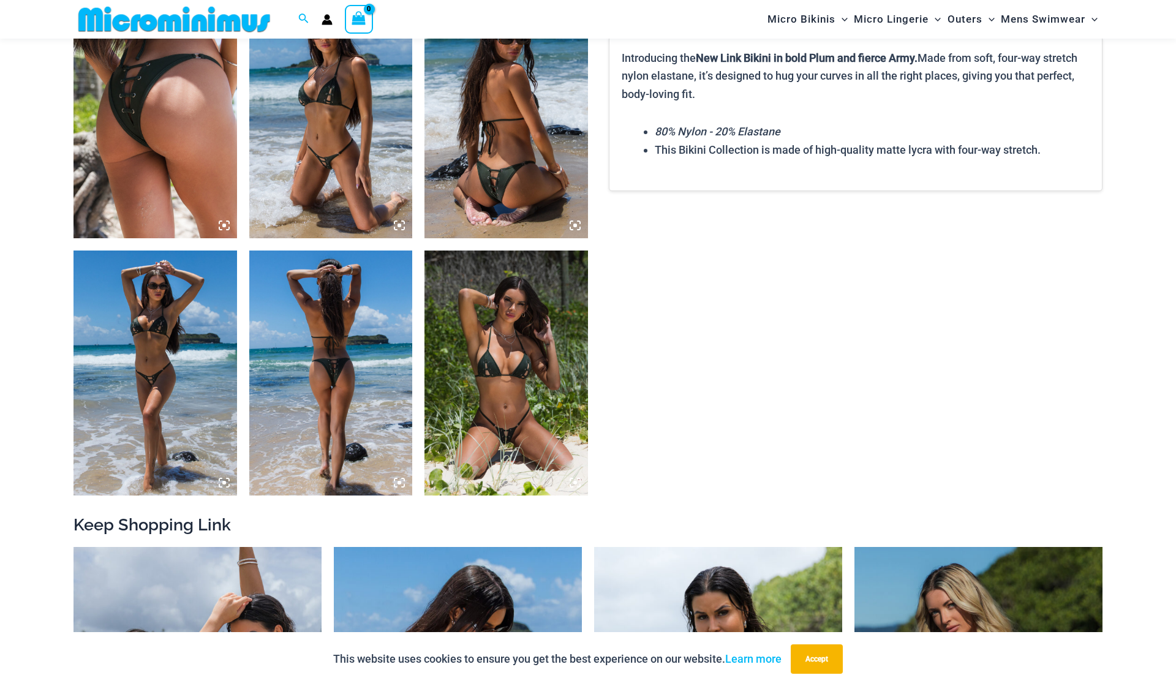
scroll to position [902, 0]
click at [498, 353] on img at bounding box center [507, 373] width 164 height 245
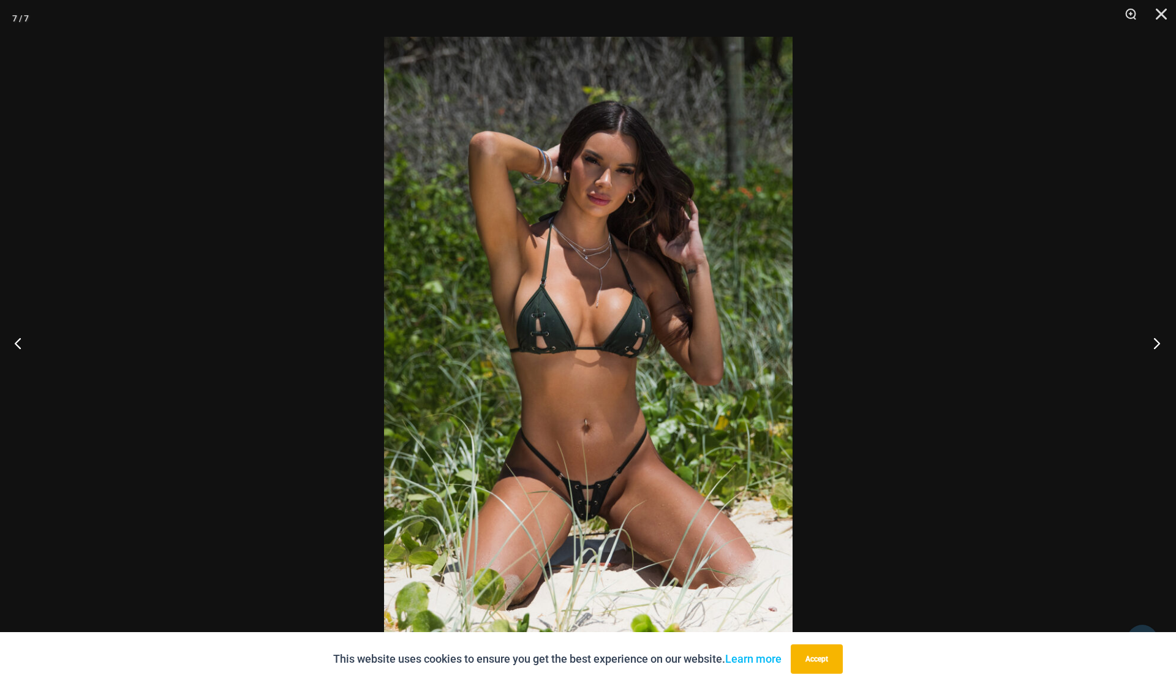
click at [1158, 341] on button "Next" at bounding box center [1153, 342] width 46 height 61
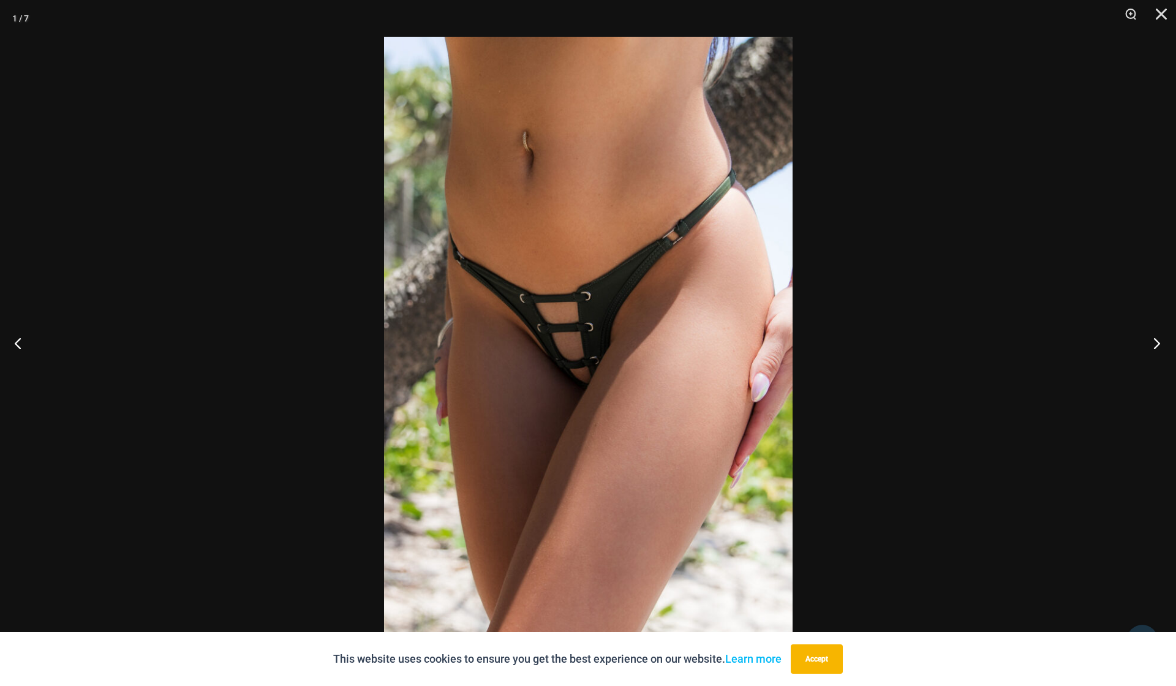
click at [1158, 341] on button "Next" at bounding box center [1153, 342] width 46 height 61
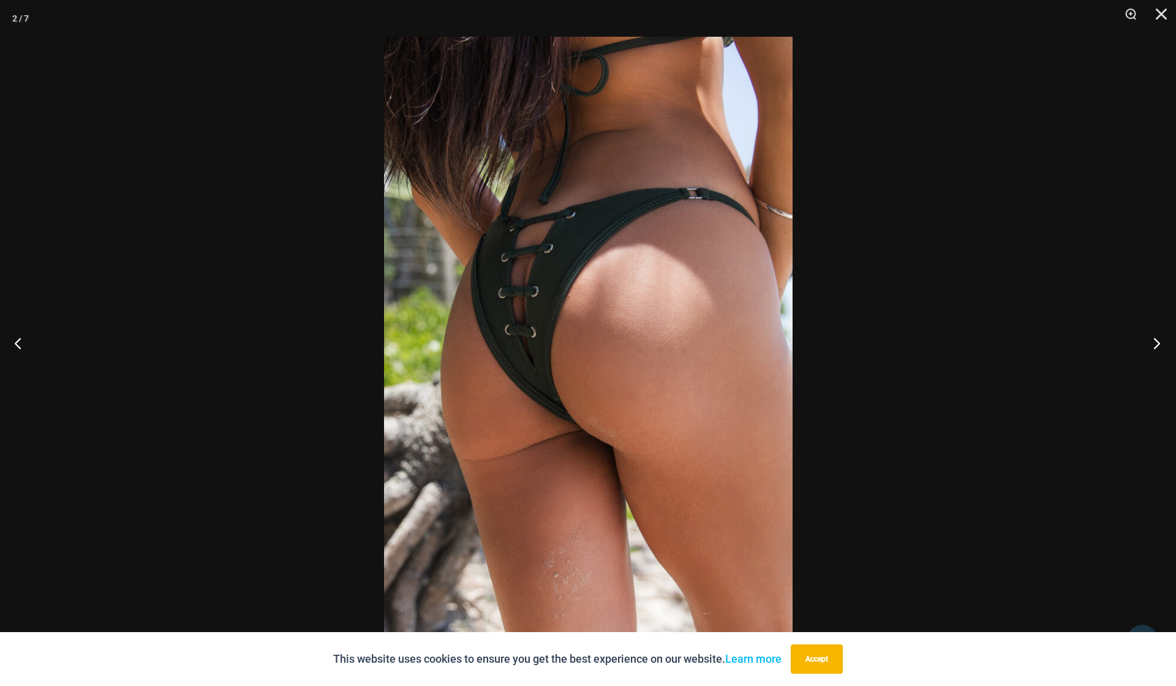
click at [1158, 341] on button "Next" at bounding box center [1153, 342] width 46 height 61
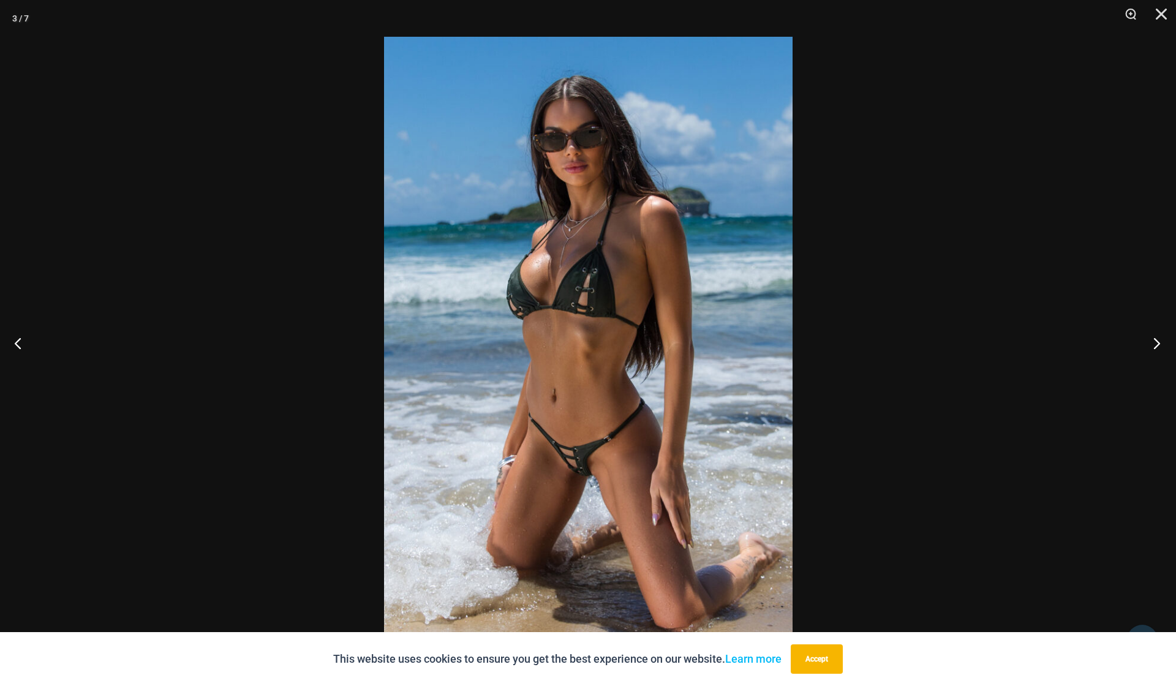
click at [1158, 341] on button "Next" at bounding box center [1153, 342] width 46 height 61
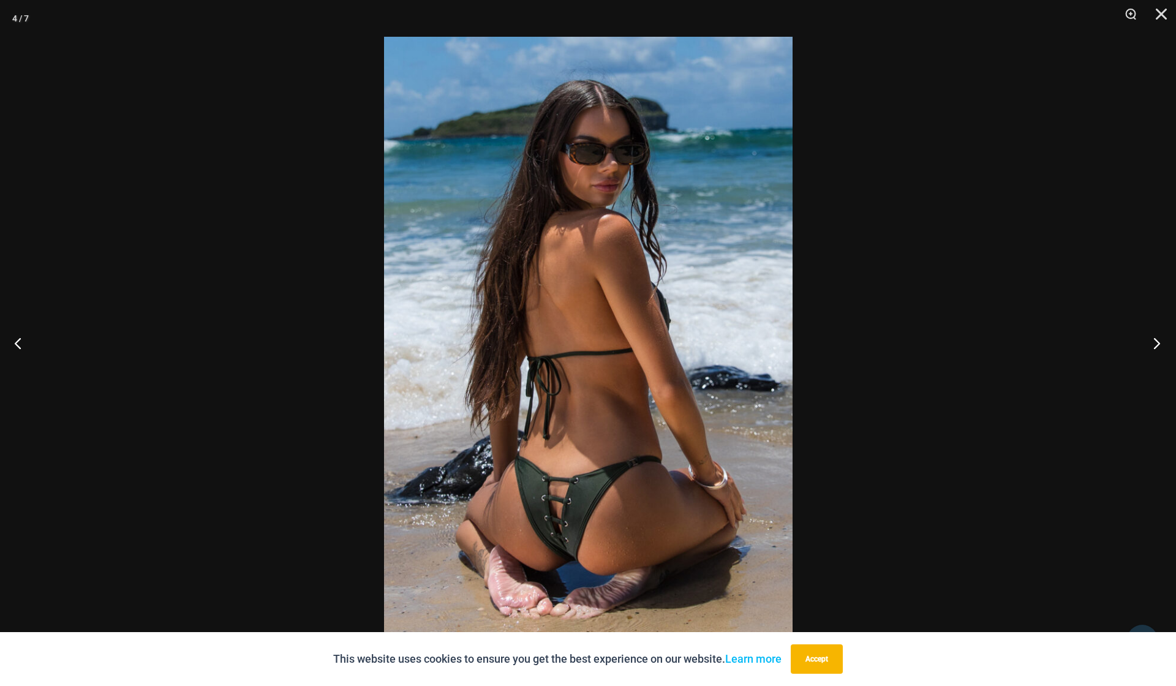
click at [1158, 341] on button "Next" at bounding box center [1153, 342] width 46 height 61
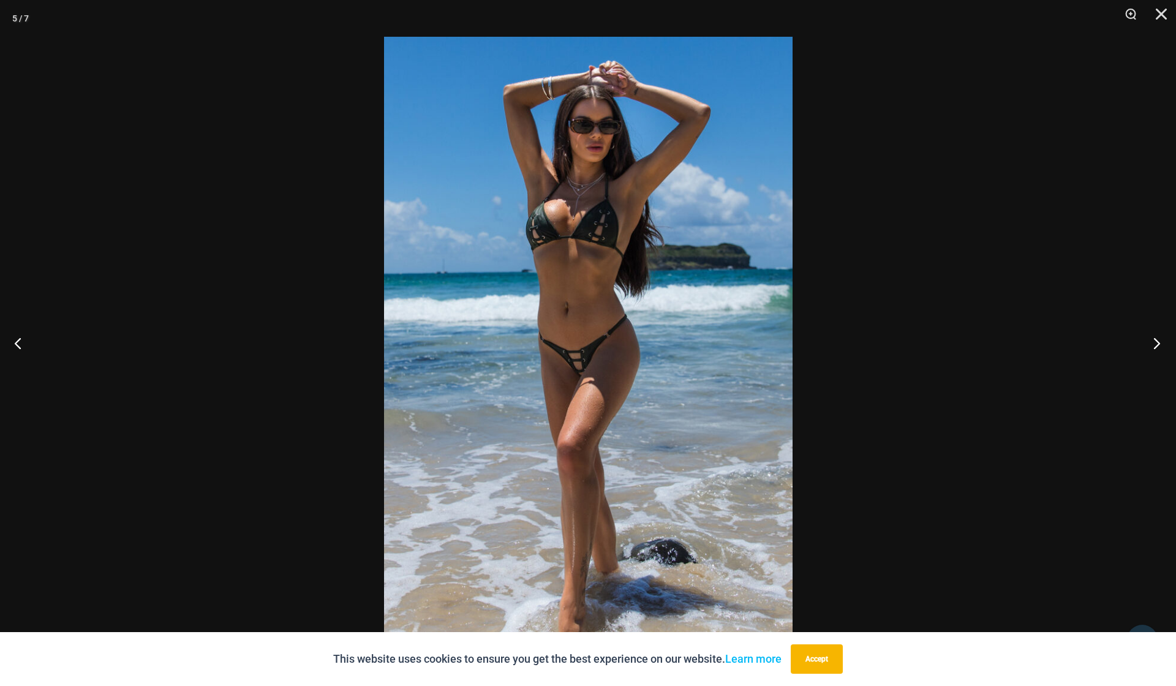
click at [1155, 340] on button "Next" at bounding box center [1153, 342] width 46 height 61
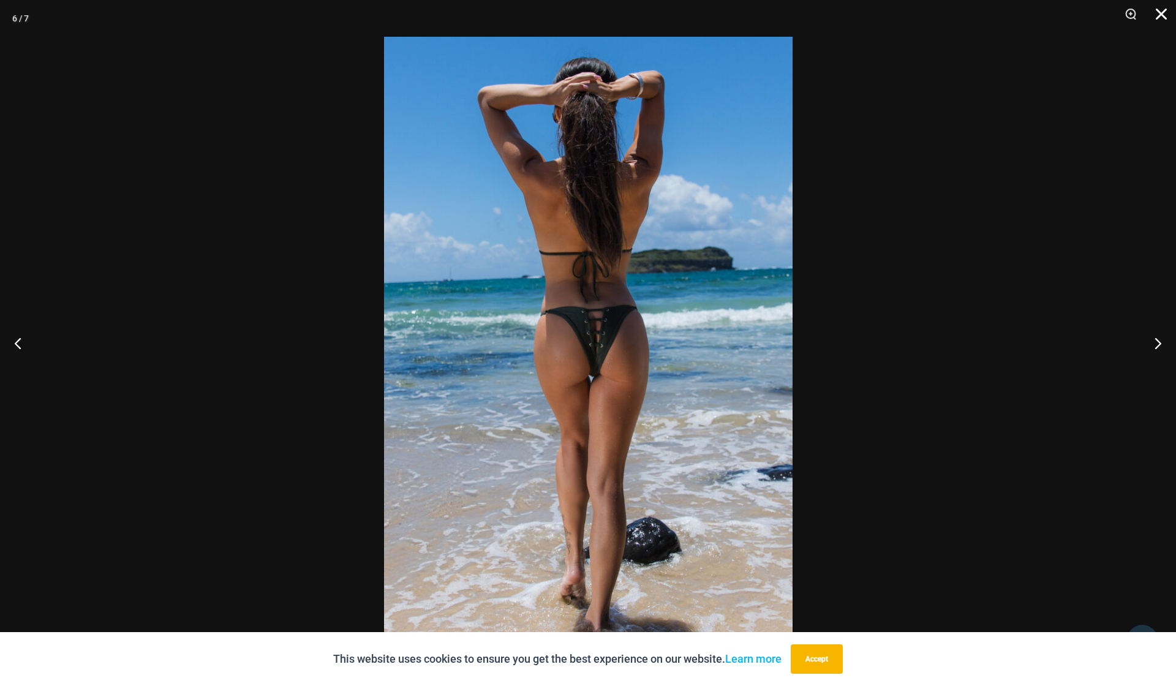
click at [1159, 13] on button "Close" at bounding box center [1157, 18] width 31 height 37
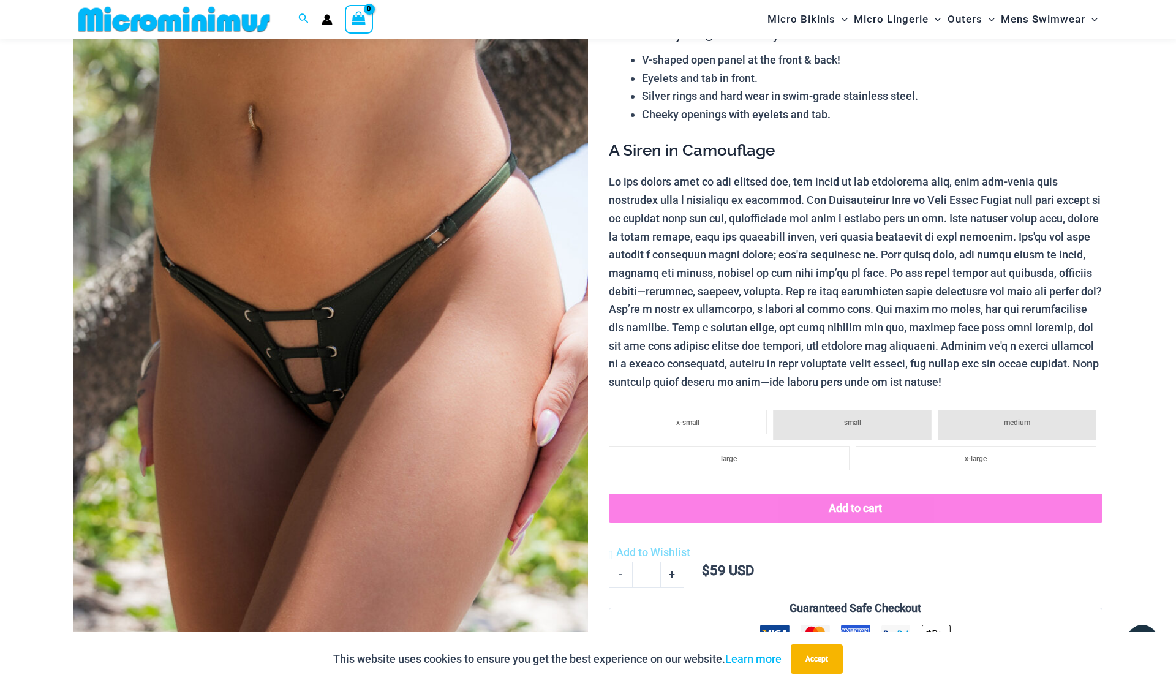
scroll to position [126, 0]
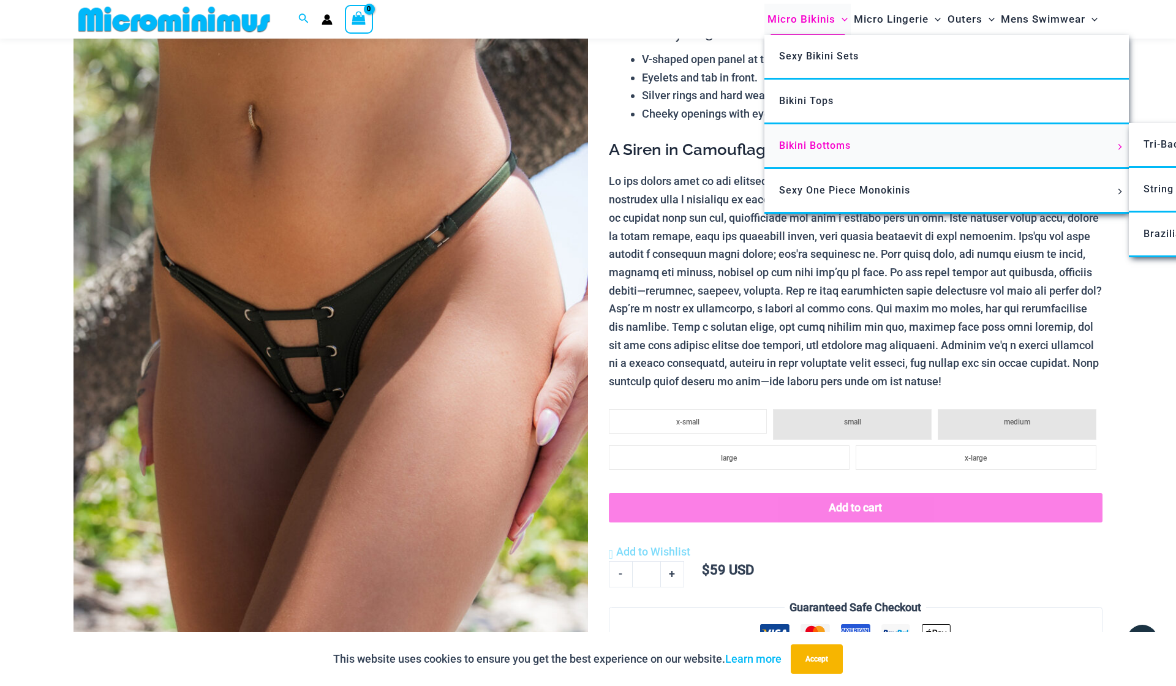
click at [797, 142] on span "Bikini Bottoms" at bounding box center [815, 146] width 72 height 12
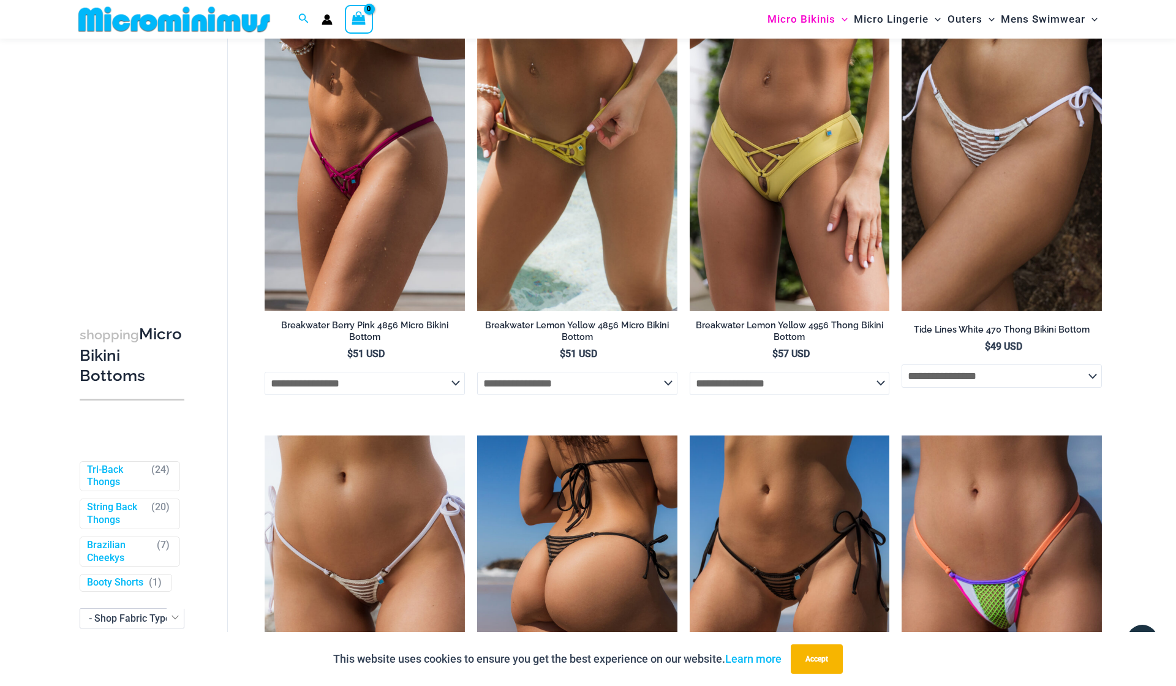
scroll to position [929, 0]
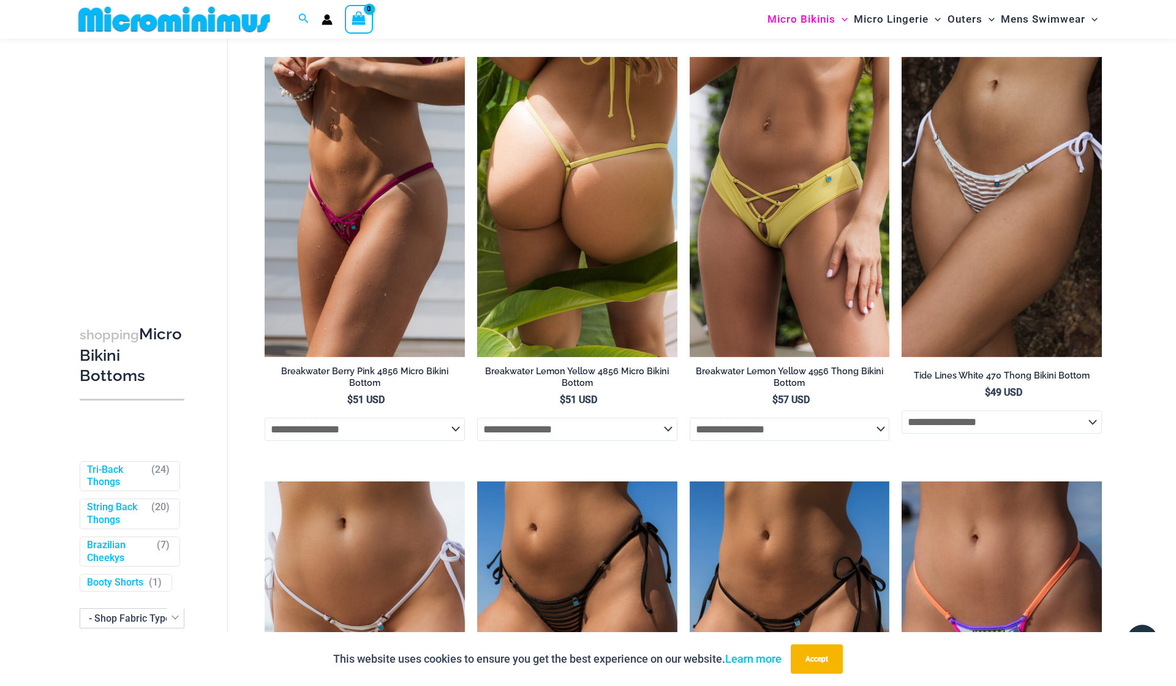
click at [586, 229] on img at bounding box center [577, 207] width 200 height 300
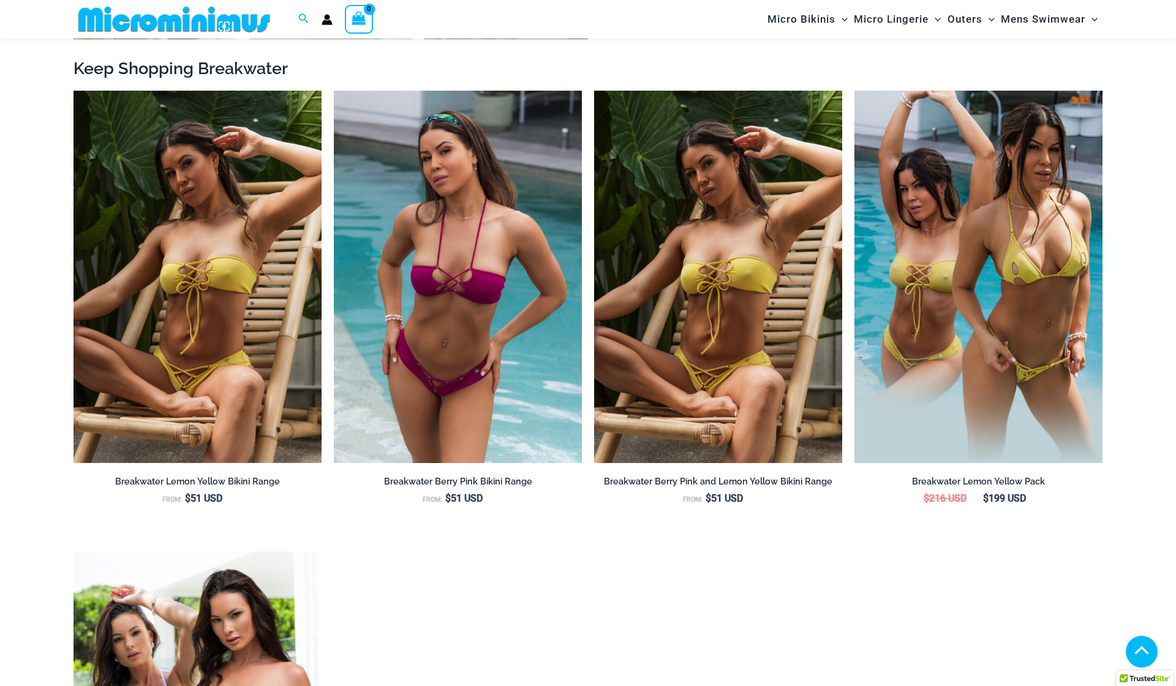
scroll to position [1354, 0]
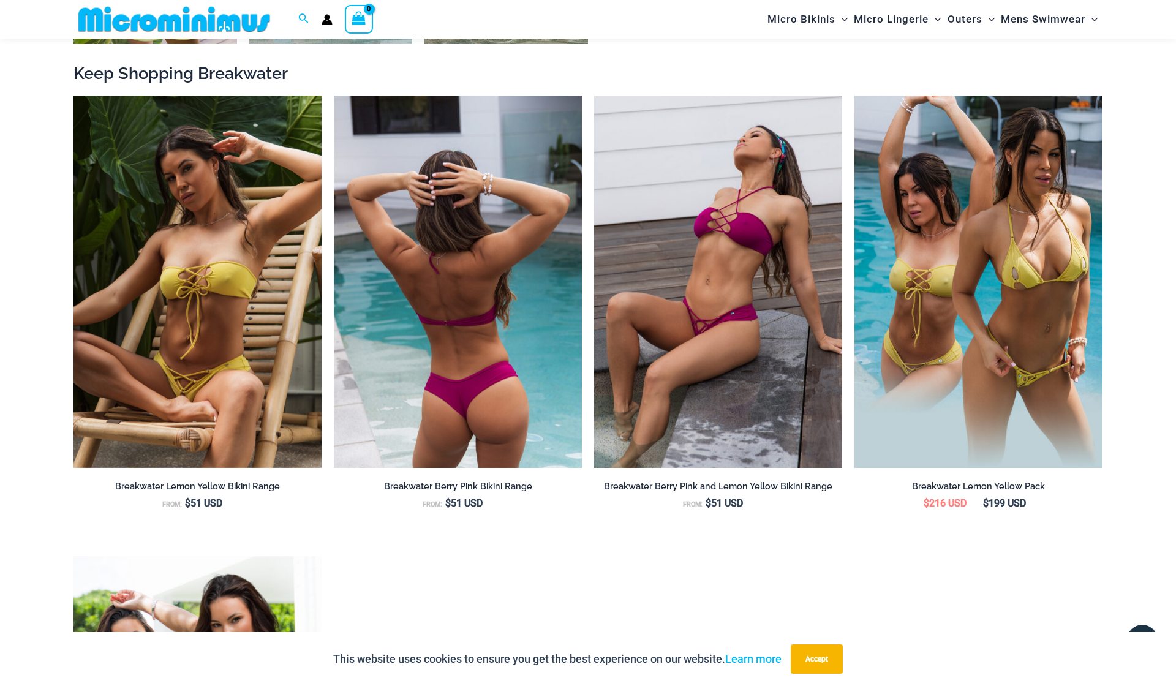
click at [451, 284] on img at bounding box center [458, 282] width 248 height 372
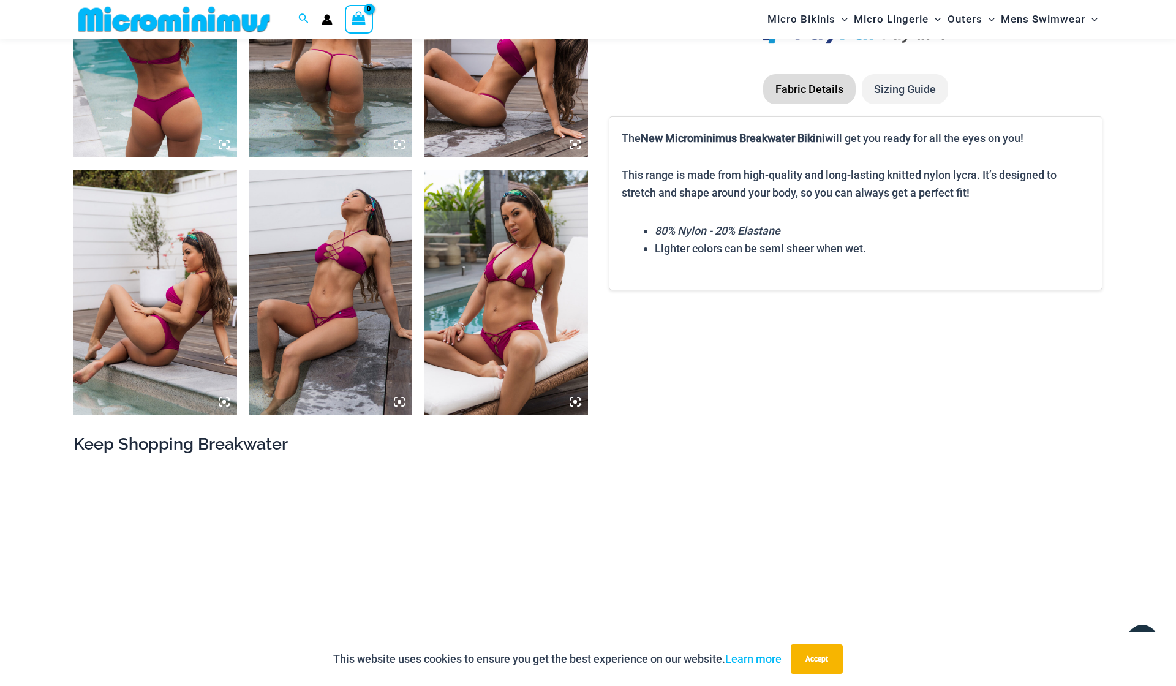
scroll to position [1005, 0]
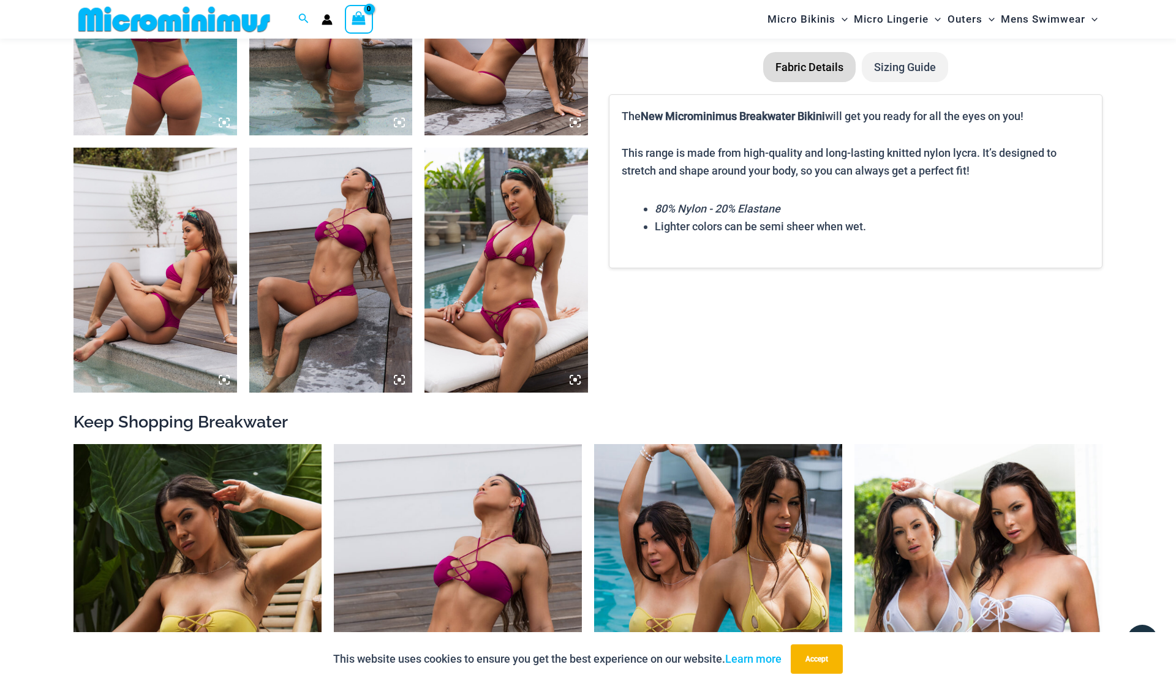
click at [464, 273] on img at bounding box center [507, 270] width 164 height 245
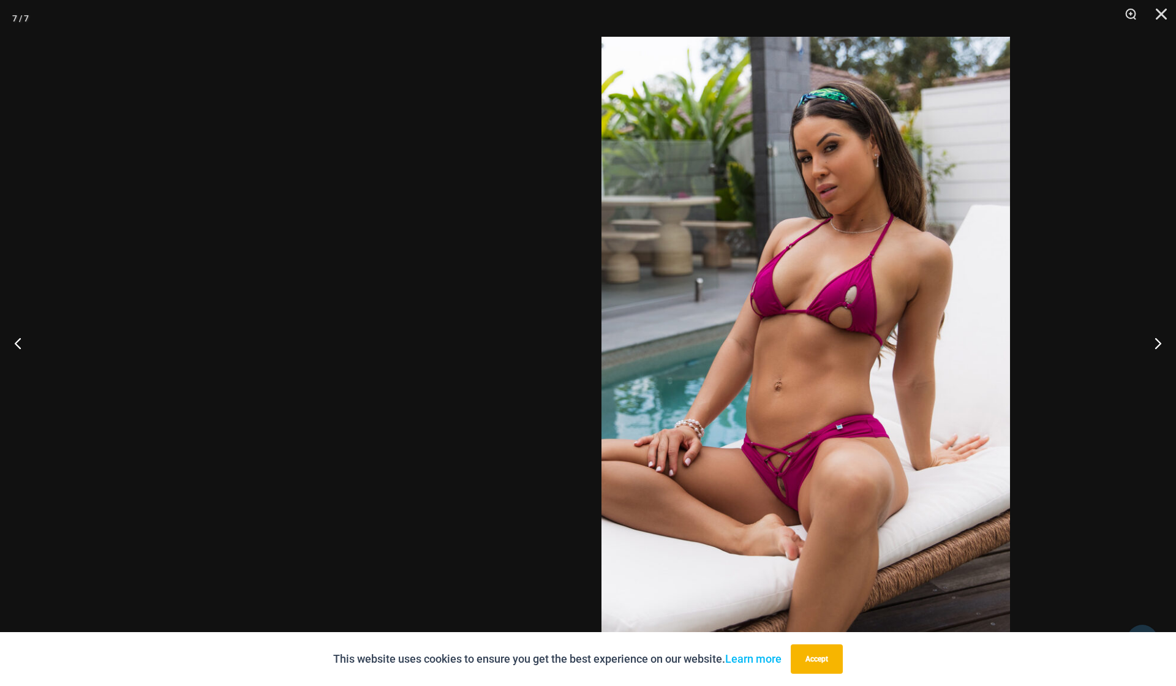
click at [602, 362] on img at bounding box center [806, 343] width 409 height 613
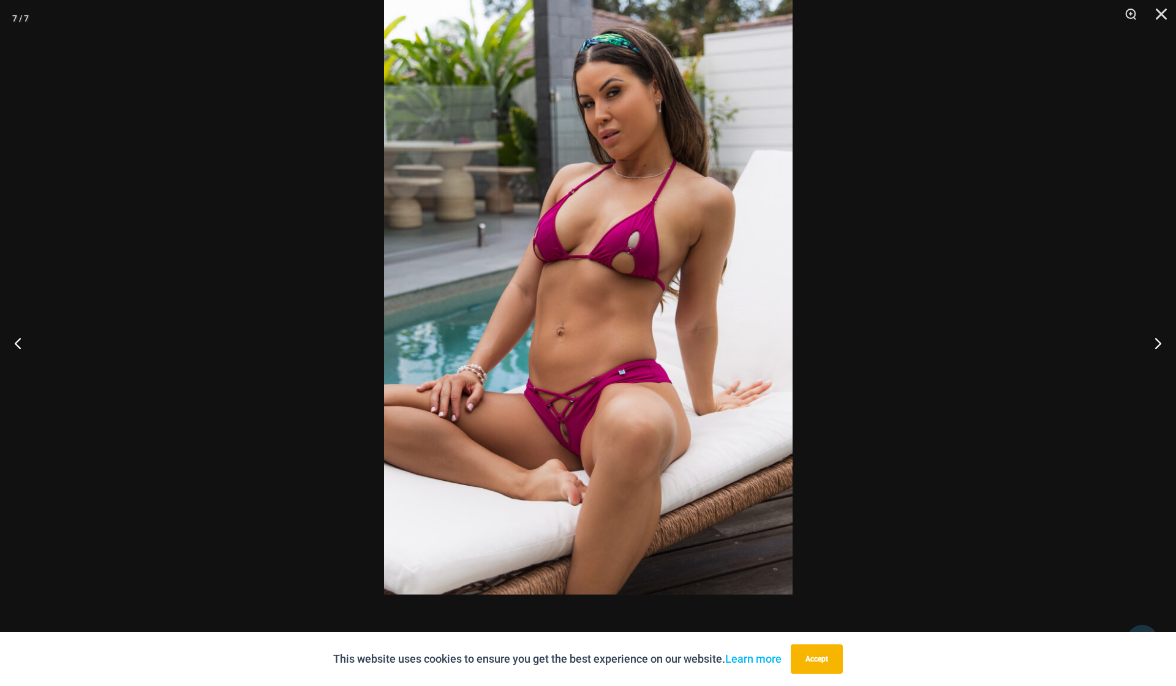
click at [663, 260] on img at bounding box center [588, 288] width 409 height 613
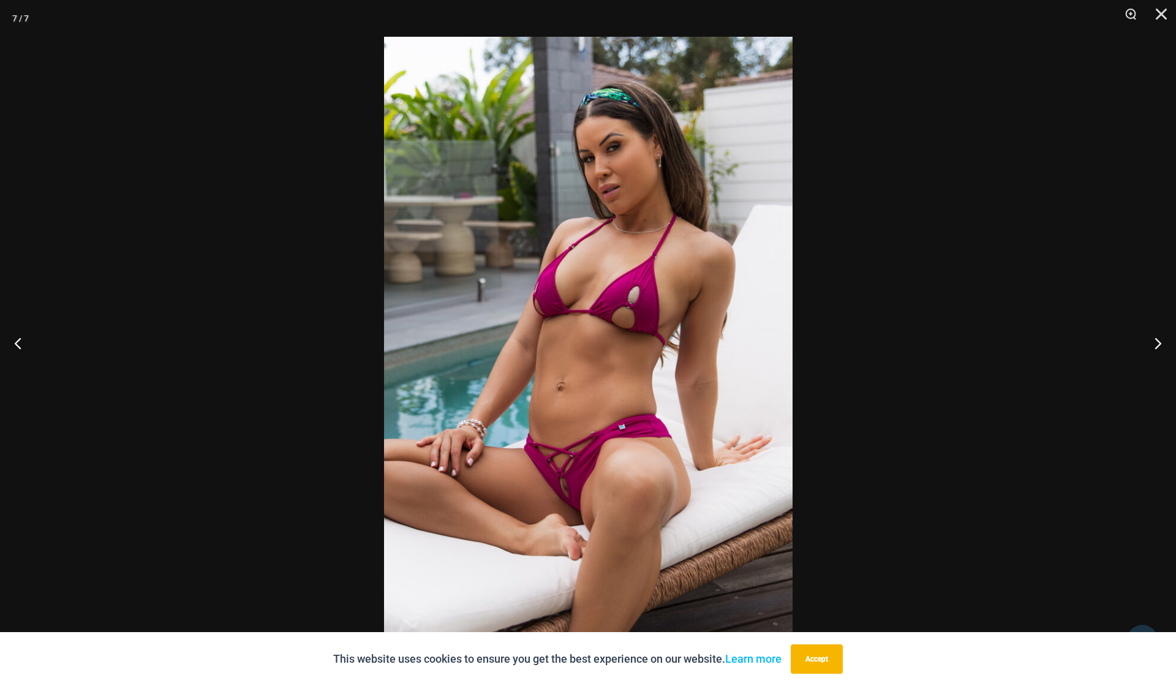
click at [846, 275] on div at bounding box center [588, 343] width 1176 height 686
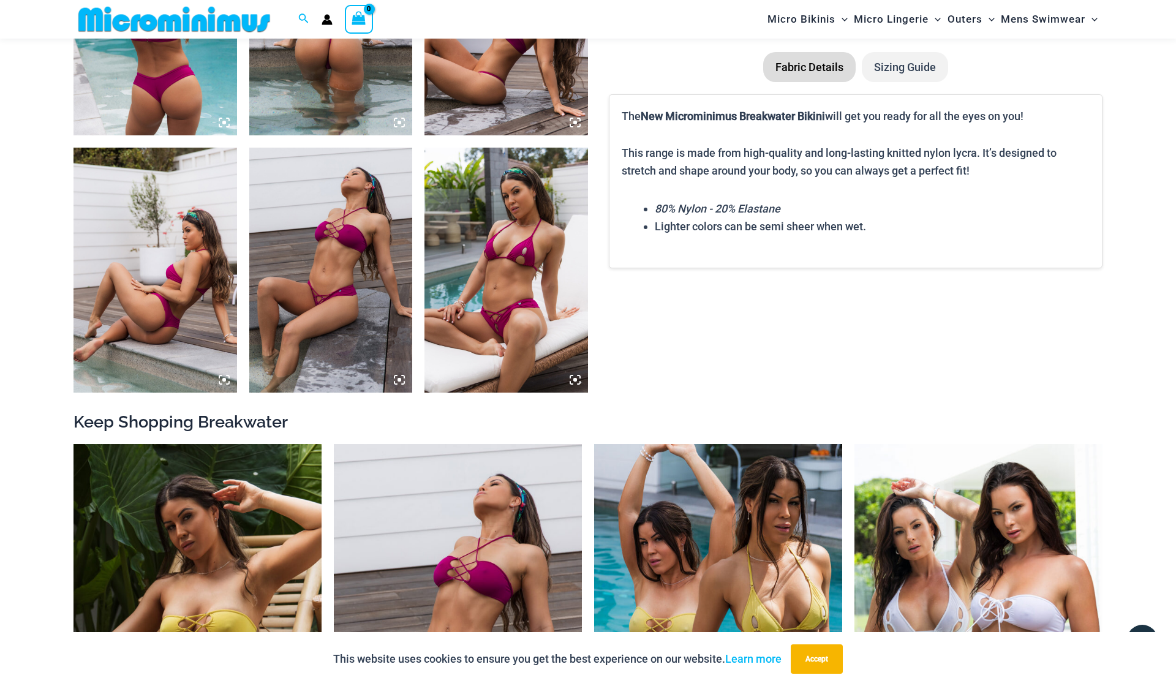
click at [330, 244] on img at bounding box center [331, 270] width 164 height 245
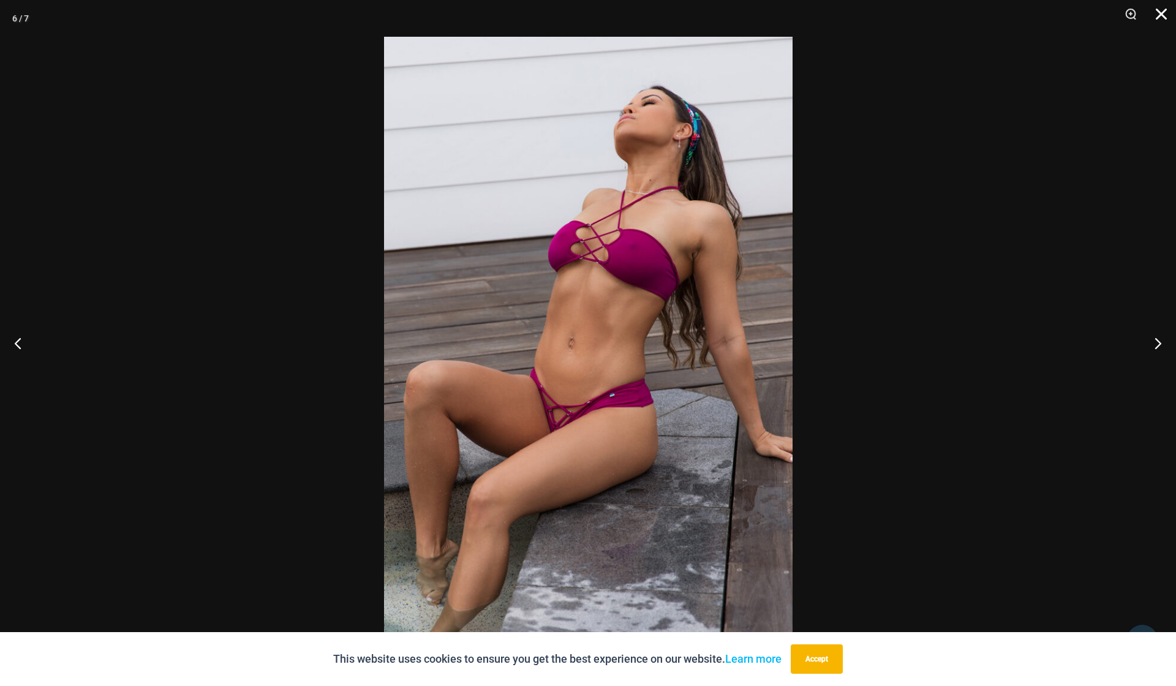
click at [1164, 18] on button "Close" at bounding box center [1157, 18] width 31 height 37
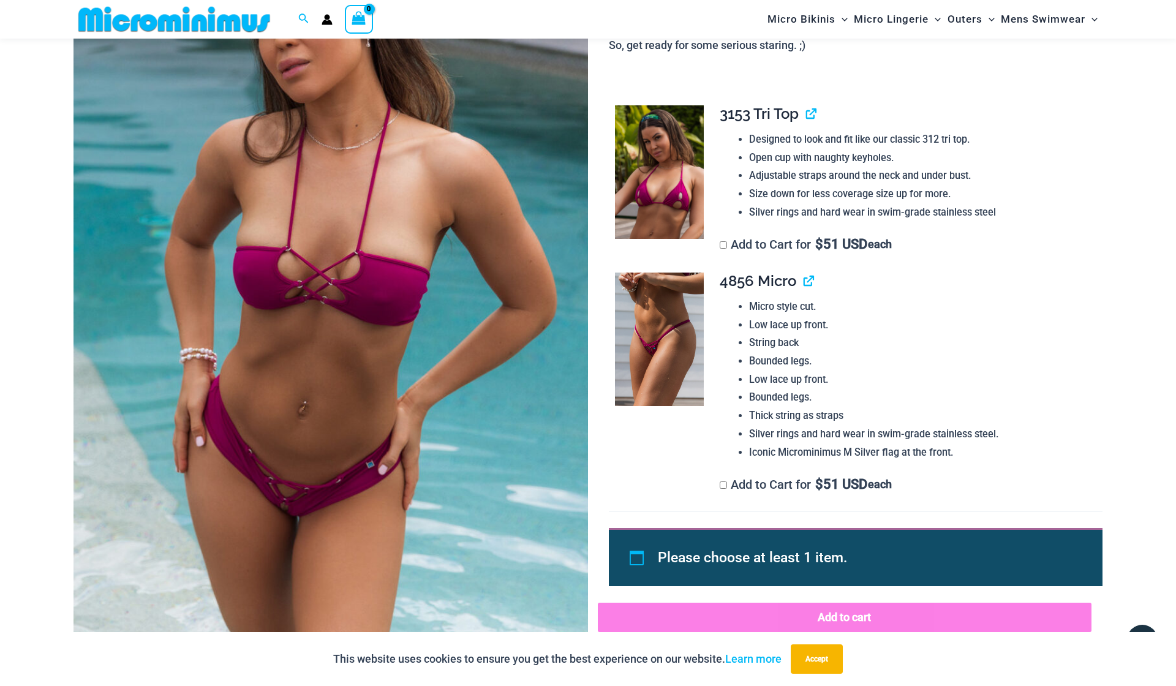
scroll to position [210, 0]
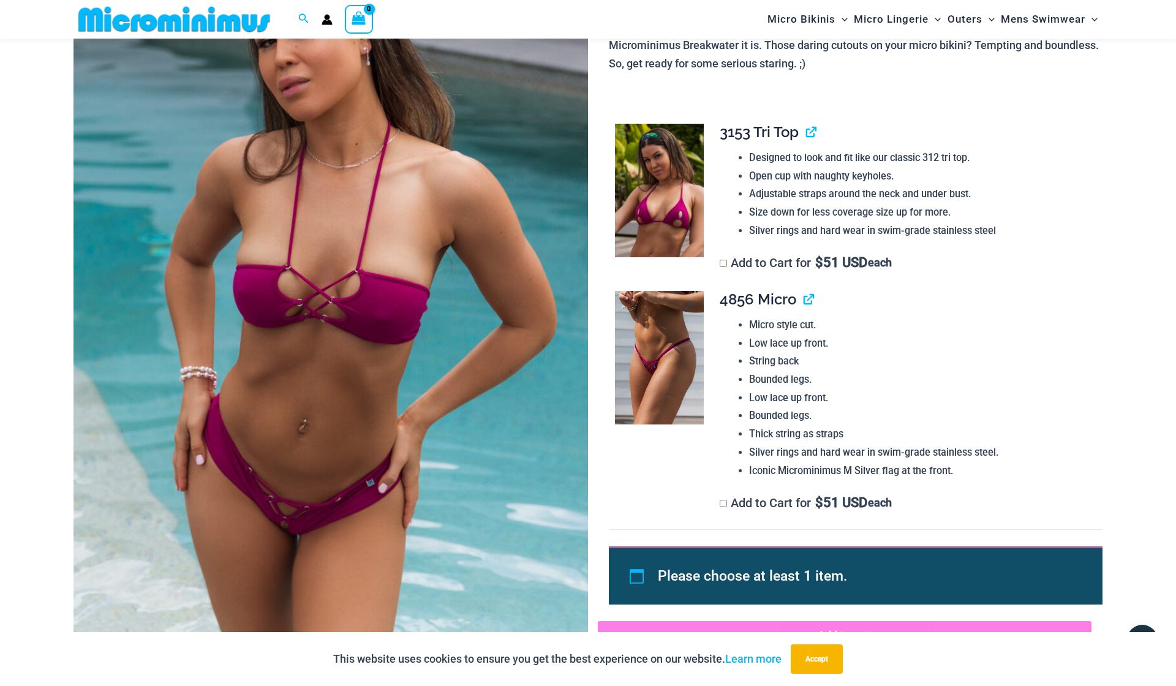
click at [652, 362] on img at bounding box center [659, 358] width 89 height 134
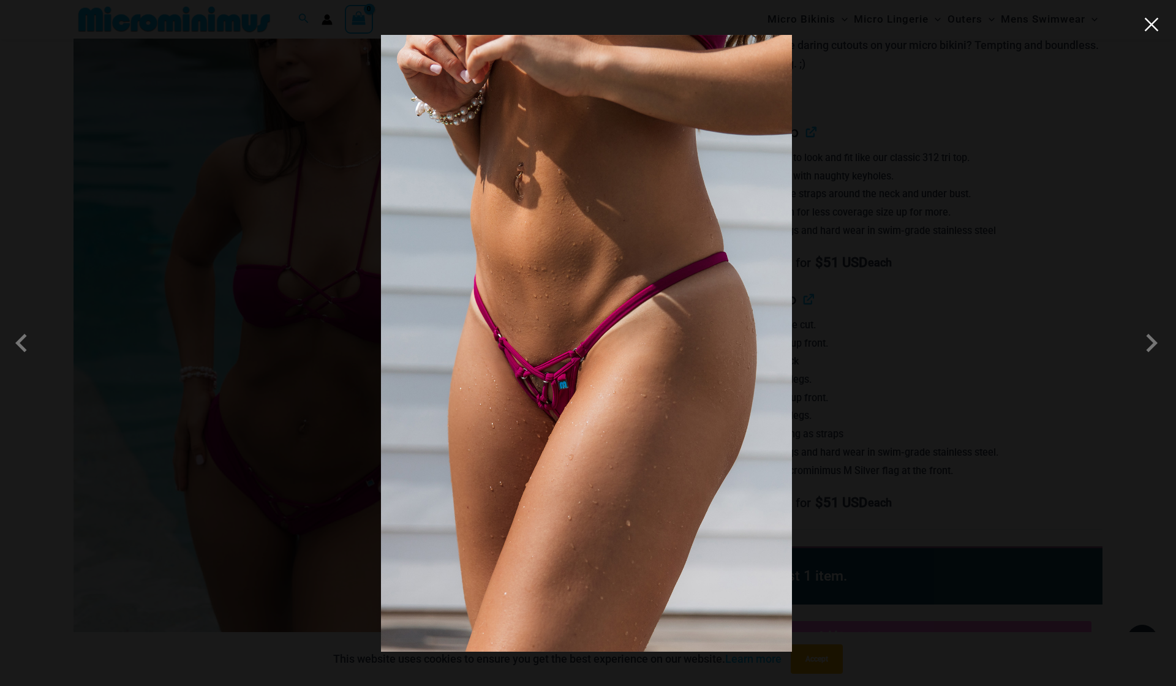
click at [1149, 19] on button "Close" at bounding box center [1152, 24] width 18 height 18
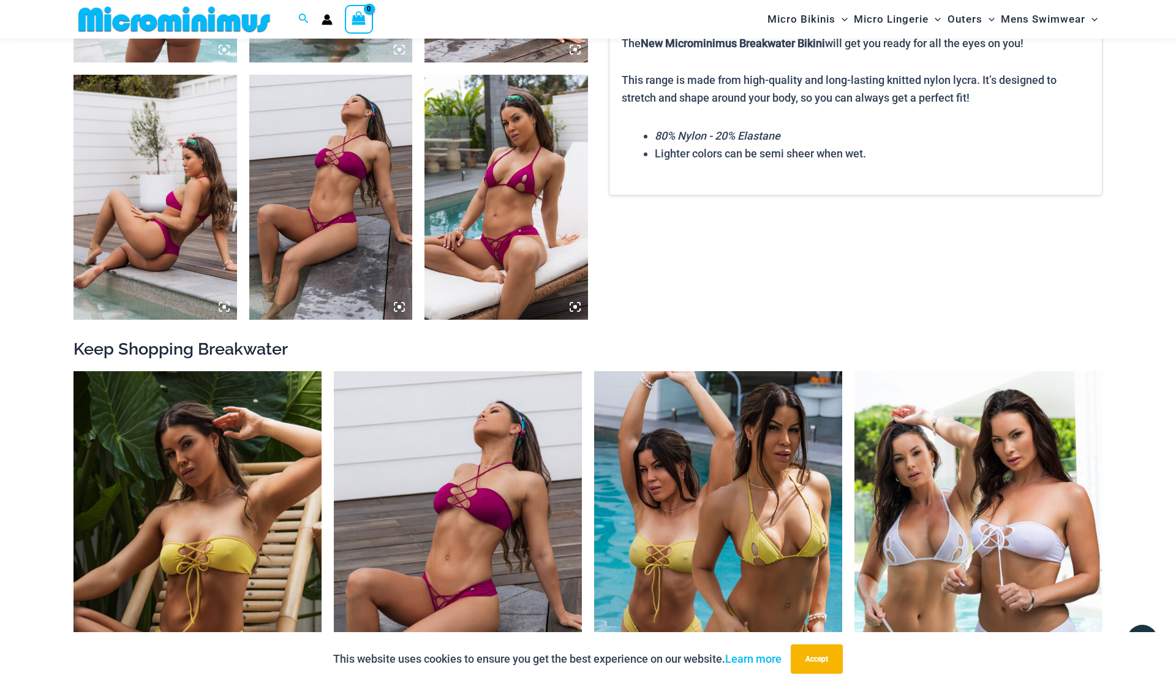
scroll to position [1100, 0]
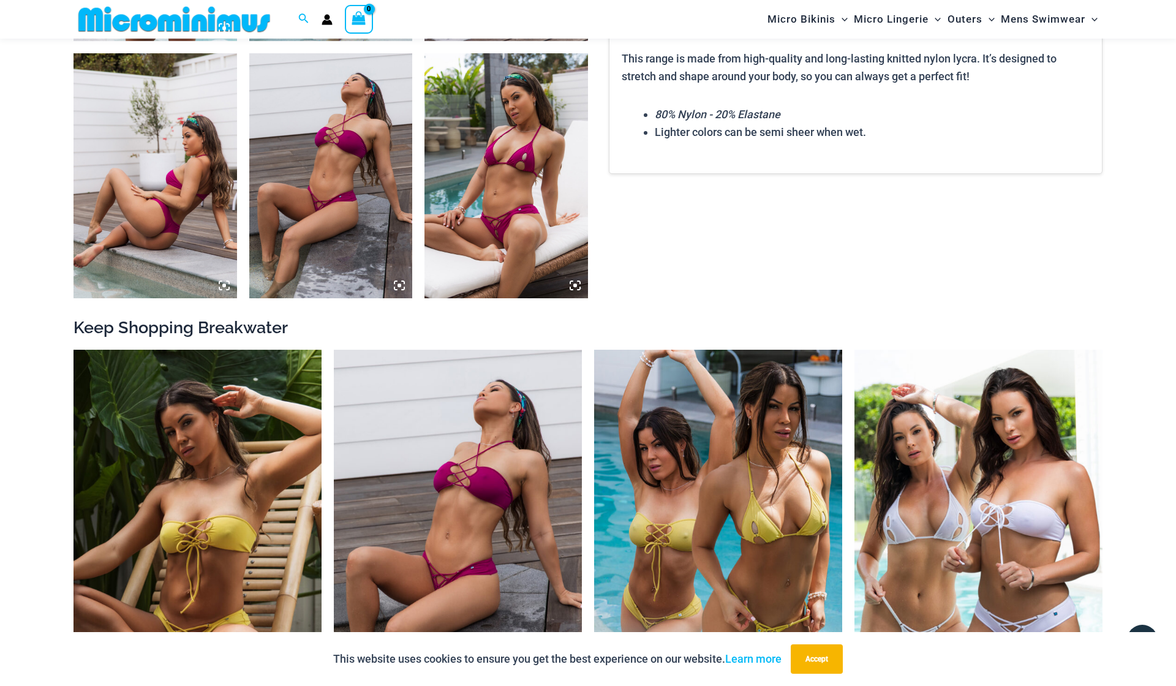
click at [511, 188] on img at bounding box center [507, 175] width 164 height 245
